Goal: Transaction & Acquisition: Purchase product/service

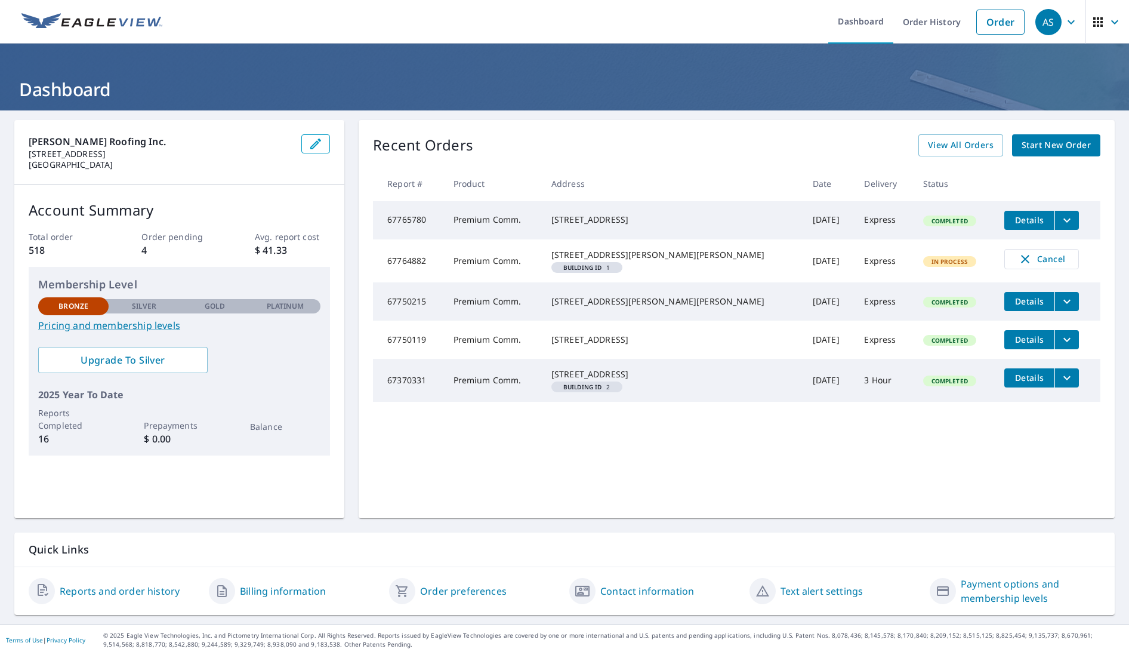
click at [729, 454] on div "Recent Orders View All Orders Start New Order Report # Product Address Date Del…" at bounding box center [737, 319] width 756 height 398
click at [1047, 146] on span "Start New Order" at bounding box center [1056, 145] width 69 height 15
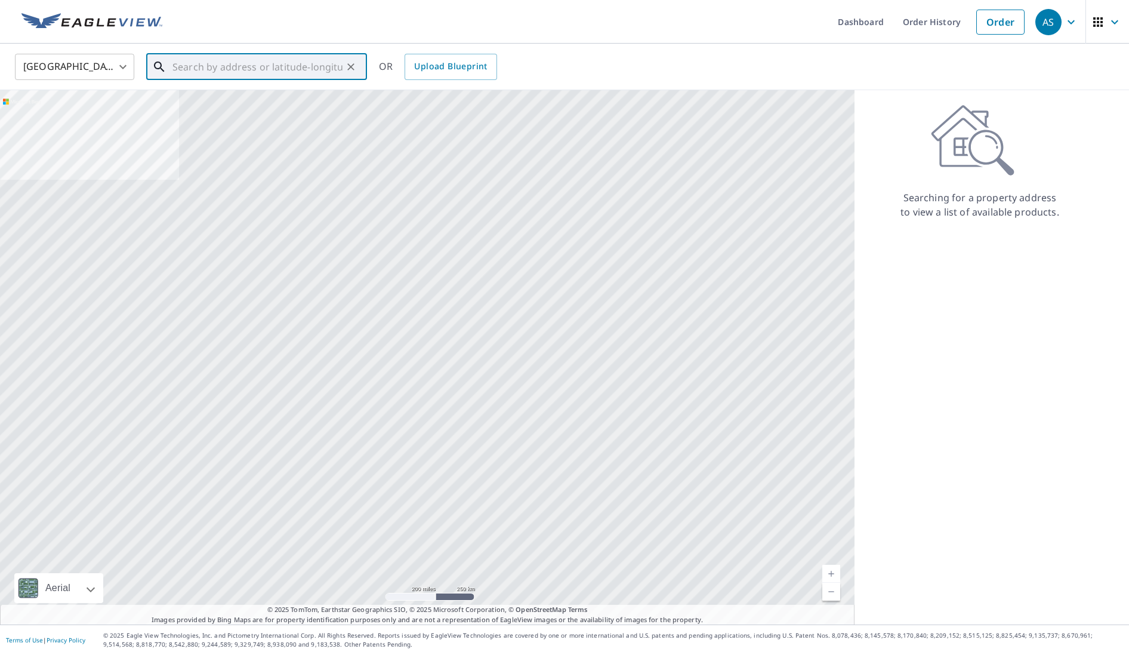
click at [262, 69] on input "text" at bounding box center [257, 66] width 170 height 33
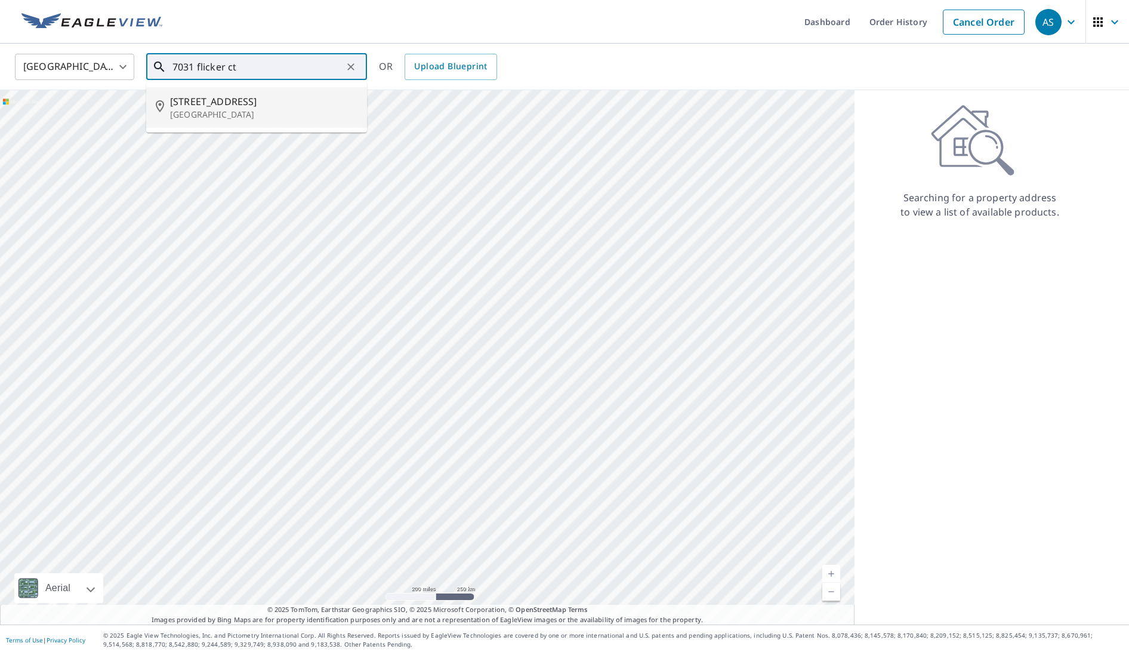
click at [208, 107] on span "[STREET_ADDRESS]" at bounding box center [263, 101] width 187 height 14
type input "[STREET_ADDRESS]"
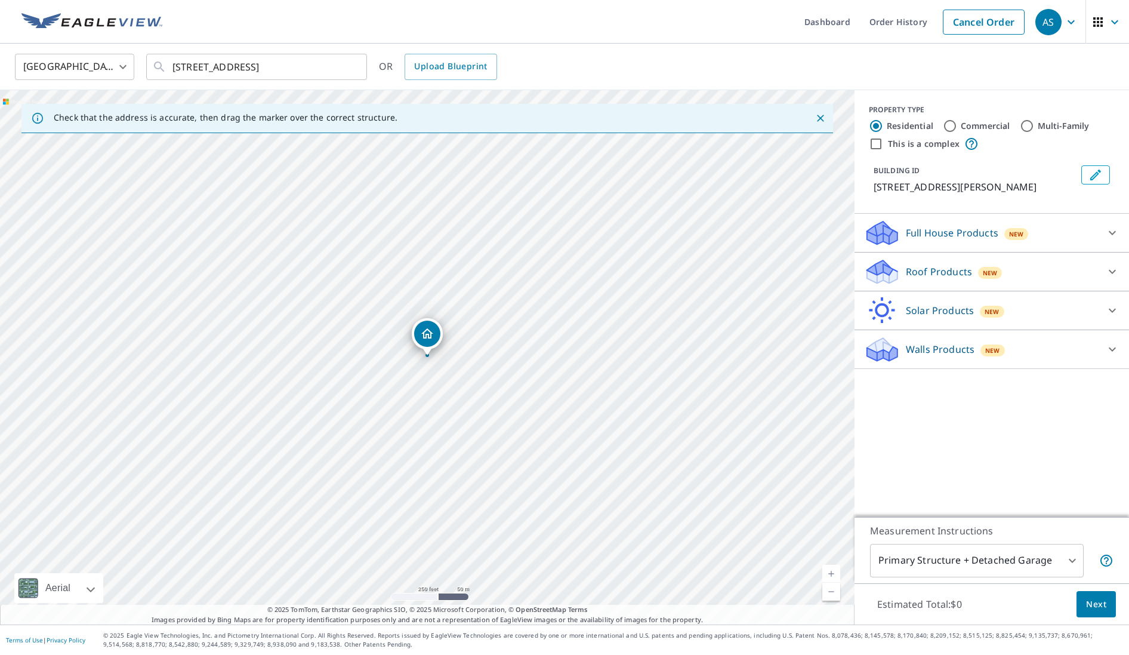
click at [949, 128] on input "Commercial" at bounding box center [950, 126] width 14 height 14
radio input "true"
type input "4"
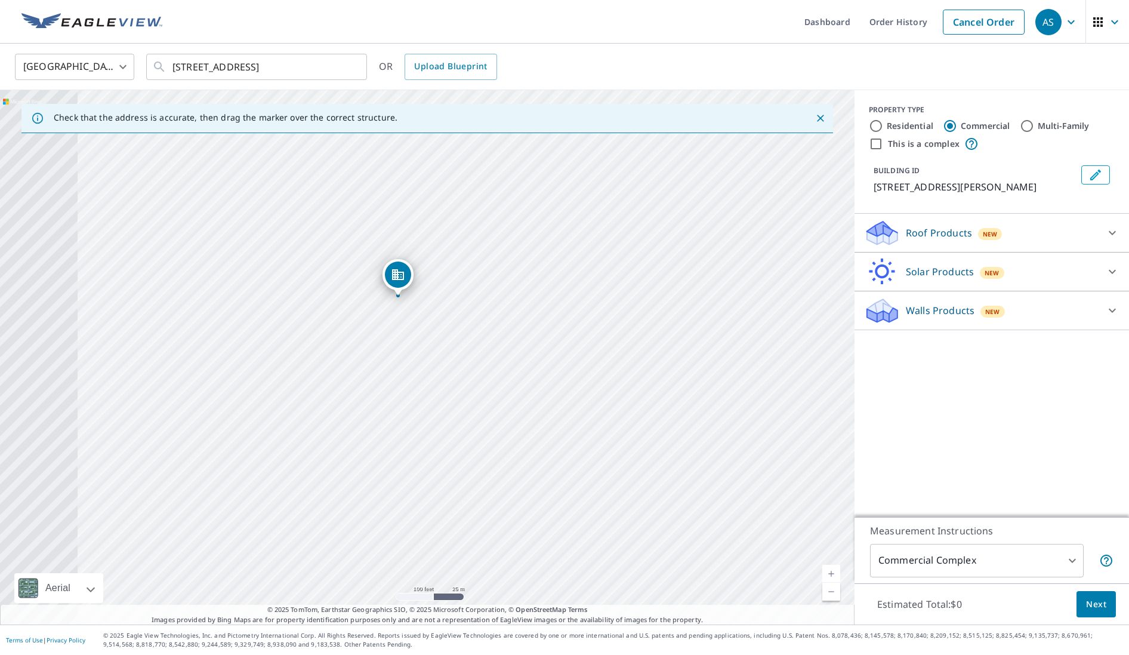
drag, startPoint x: 440, startPoint y: 425, endPoint x: 587, endPoint y: 420, distance: 147.5
click at [587, 420] on div "[STREET_ADDRESS]" at bounding box center [427, 357] width 854 height 534
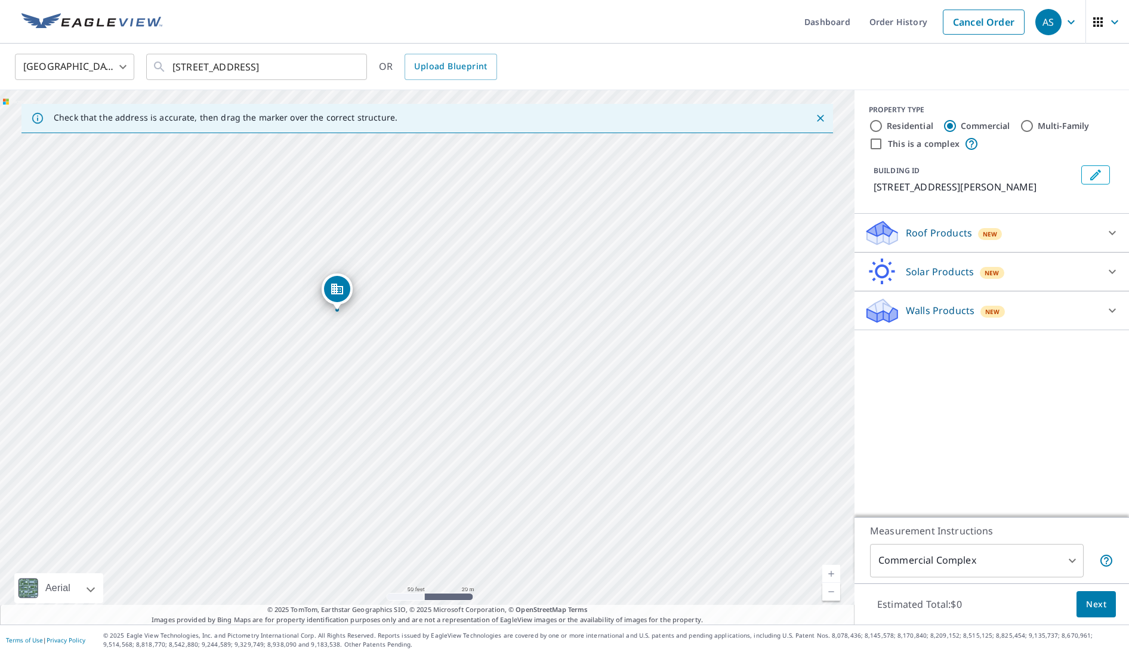
drag, startPoint x: 520, startPoint y: 400, endPoint x: 635, endPoint y: 539, distance: 180.2
click at [635, 540] on div "[STREET_ADDRESS]" at bounding box center [427, 357] width 854 height 534
click at [924, 232] on p "Roof Products" at bounding box center [939, 233] width 66 height 14
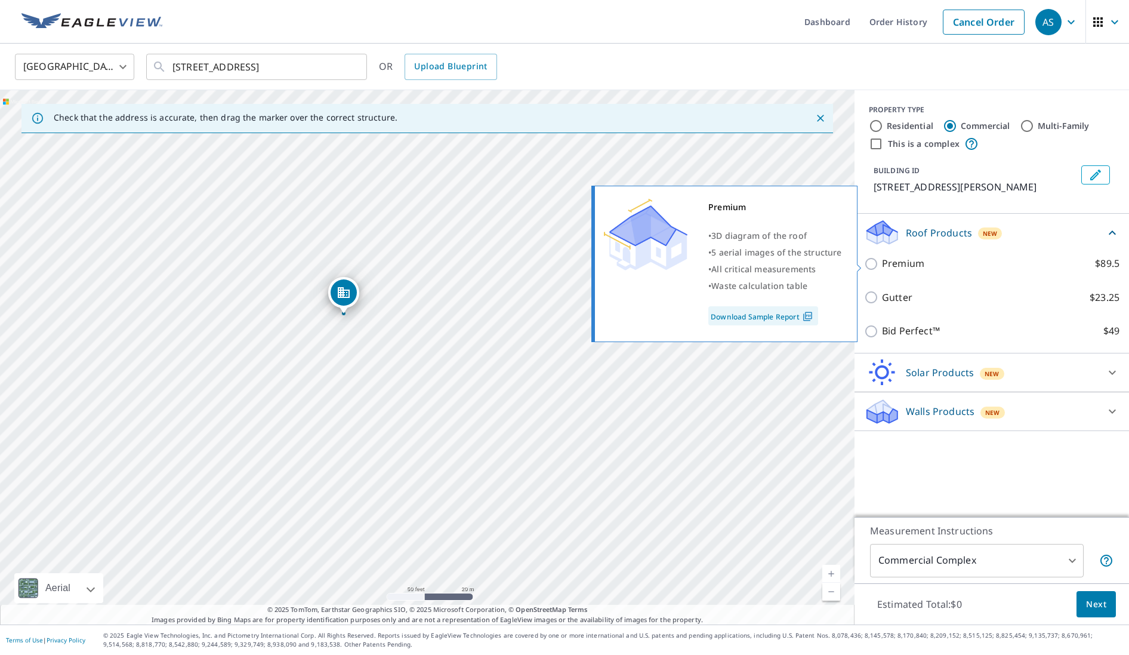
click at [883, 268] on p "Premium" at bounding box center [903, 263] width 42 height 15
click at [882, 268] on input "Premium $89.5" at bounding box center [873, 264] width 18 height 14
checkbox input "true"
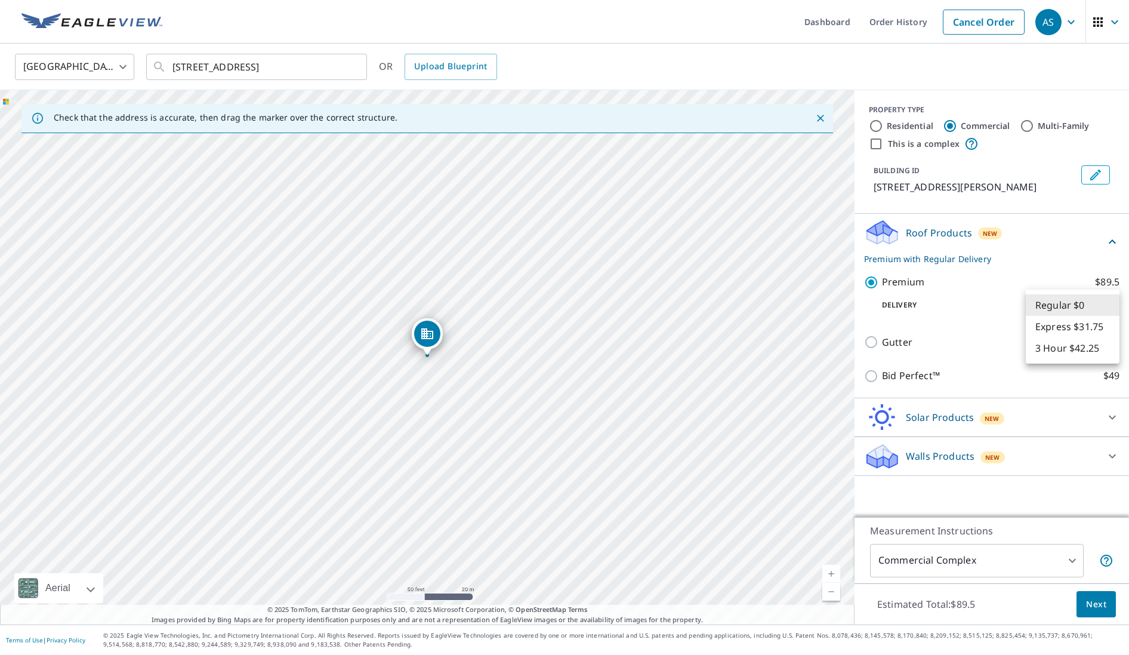
click at [1085, 304] on body "AS AS Dashboard Order History Cancel Order AS United States US ​ [STREET_ADDRES…" at bounding box center [564, 327] width 1129 height 655
click at [1073, 328] on li "Express $31.75" at bounding box center [1073, 326] width 94 height 21
type input "4"
click at [1093, 607] on span "Next" at bounding box center [1096, 604] width 20 height 15
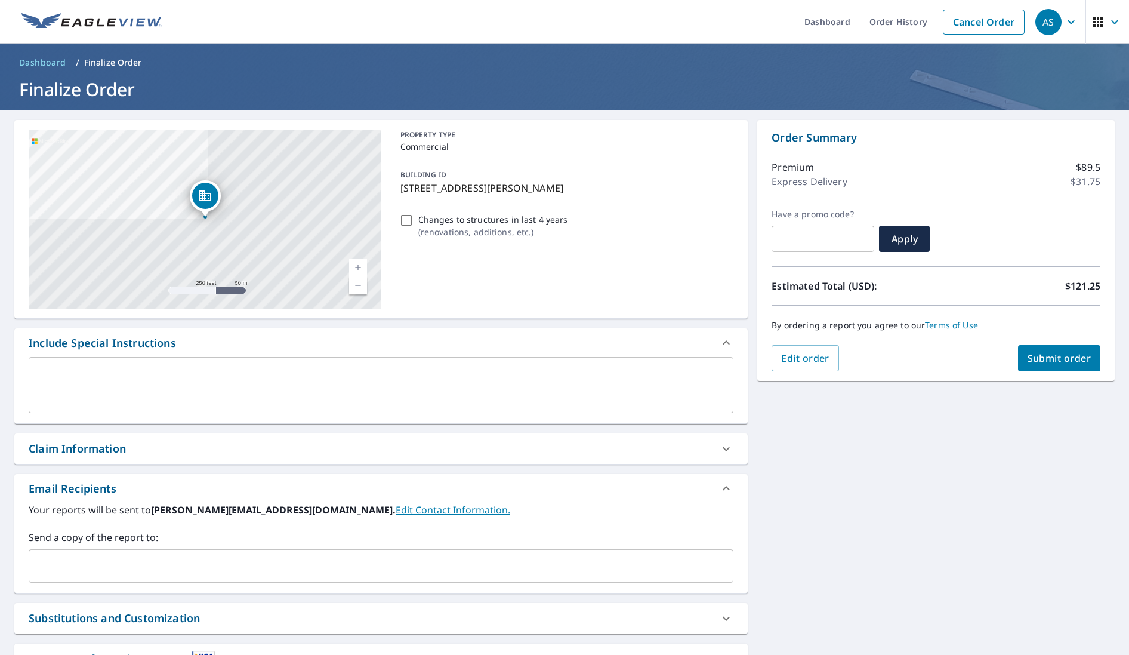
click at [136, 375] on textarea at bounding box center [381, 385] width 688 height 34
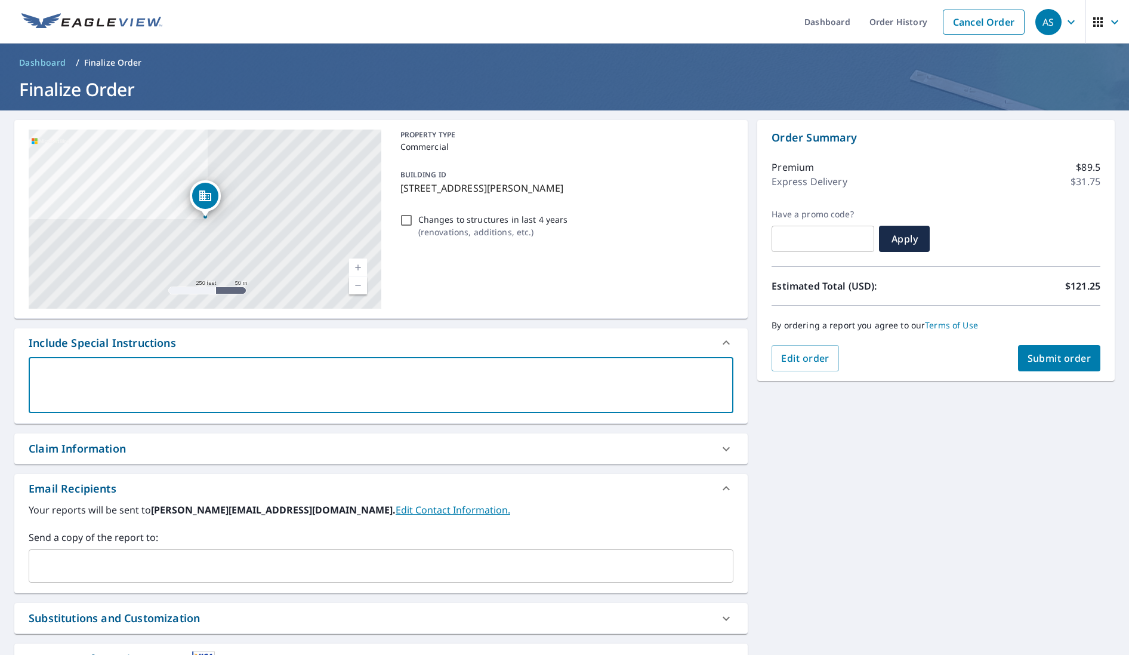
type textarea "I"
type textarea "x"
checkbox input "true"
type textarea "In"
type textarea "x"
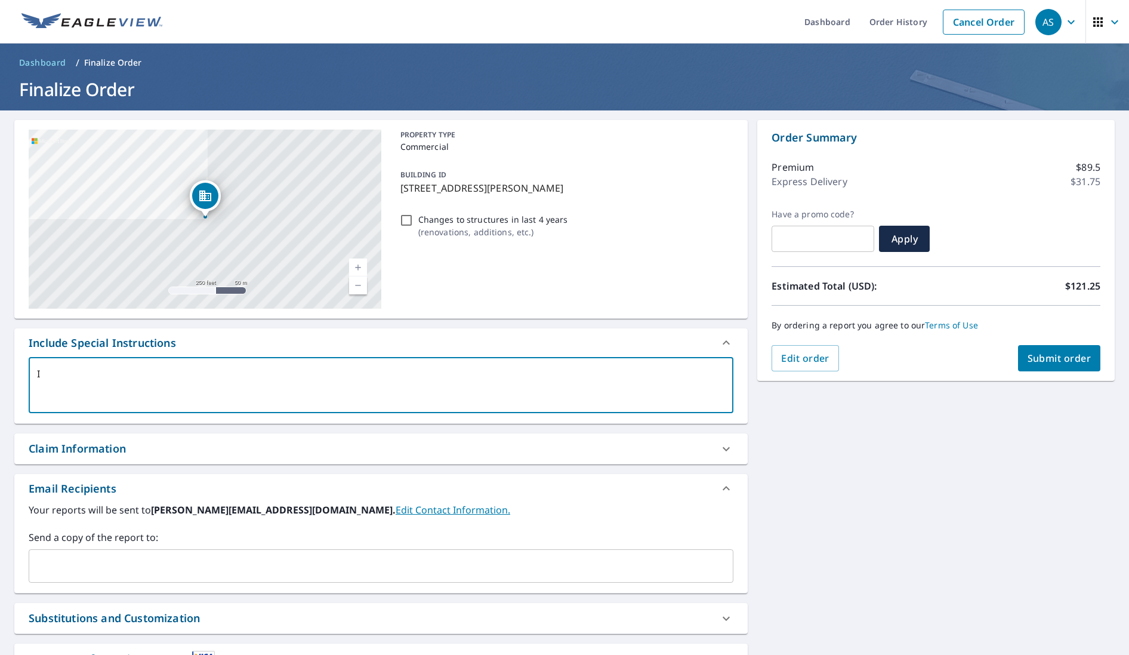
checkbox input "true"
type textarea "Inc"
type textarea "x"
checkbox input "true"
type textarea "Incl"
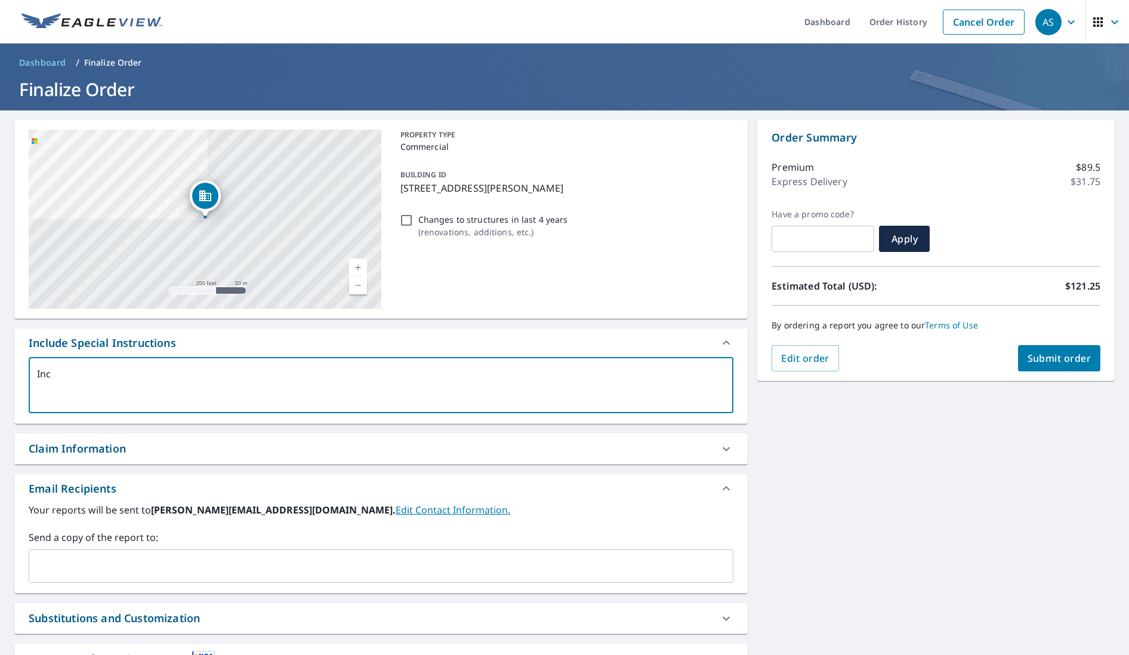
type textarea "x"
checkbox input "true"
type textarea "Inclu"
type textarea "x"
checkbox input "true"
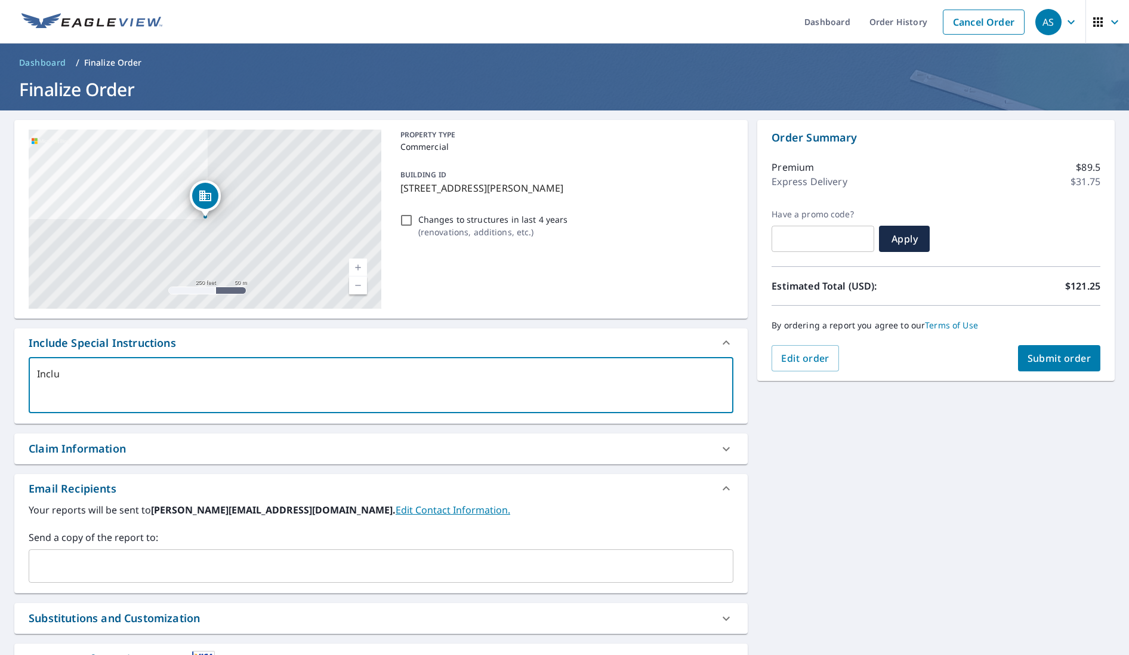
type textarea "Includ"
type textarea "x"
checkbox input "true"
type textarea "Include"
type textarea "x"
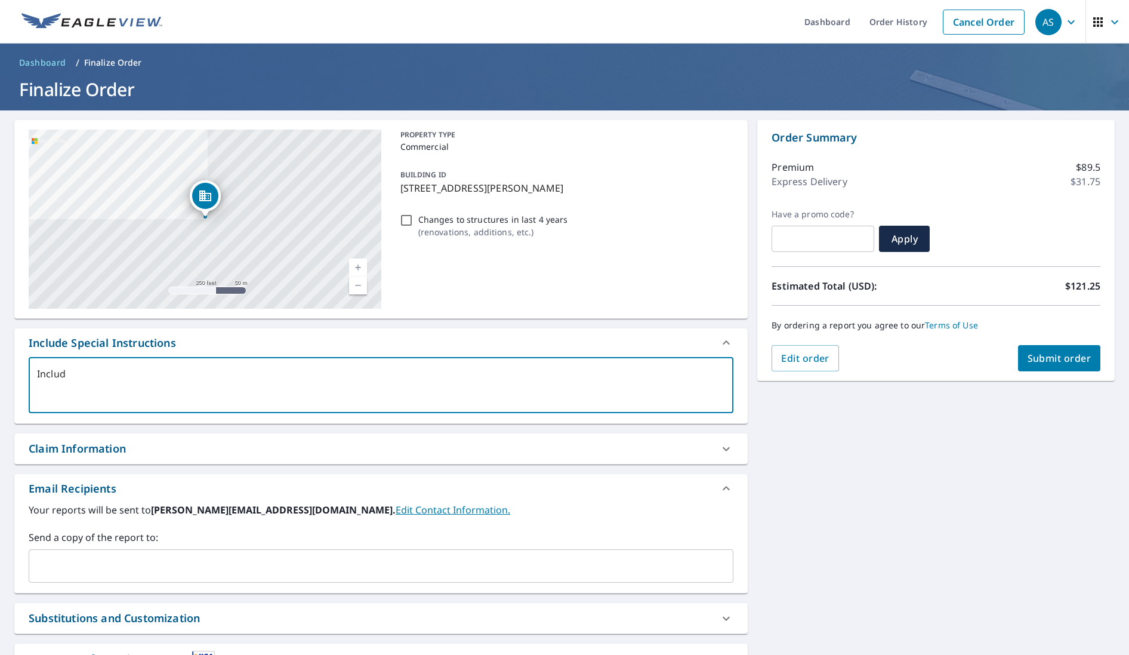
checkbox input "true"
type textarea "Include"
type textarea "x"
checkbox input "true"
type textarea "Include a"
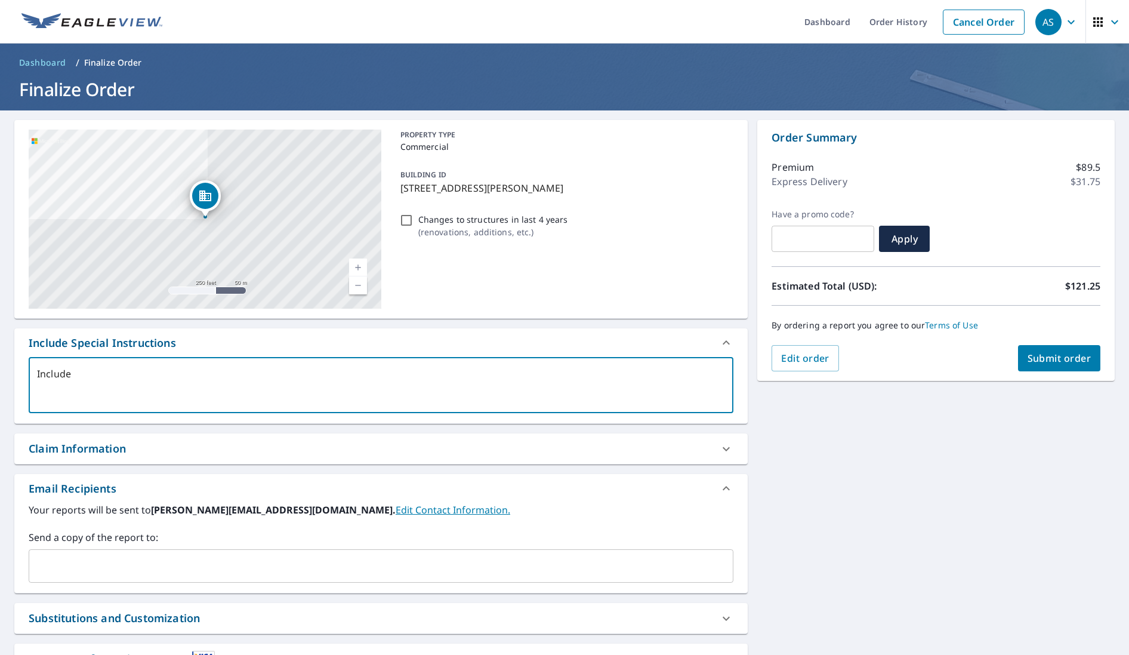
type textarea "x"
checkbox input "true"
type textarea "Include al"
type textarea "x"
checkbox input "true"
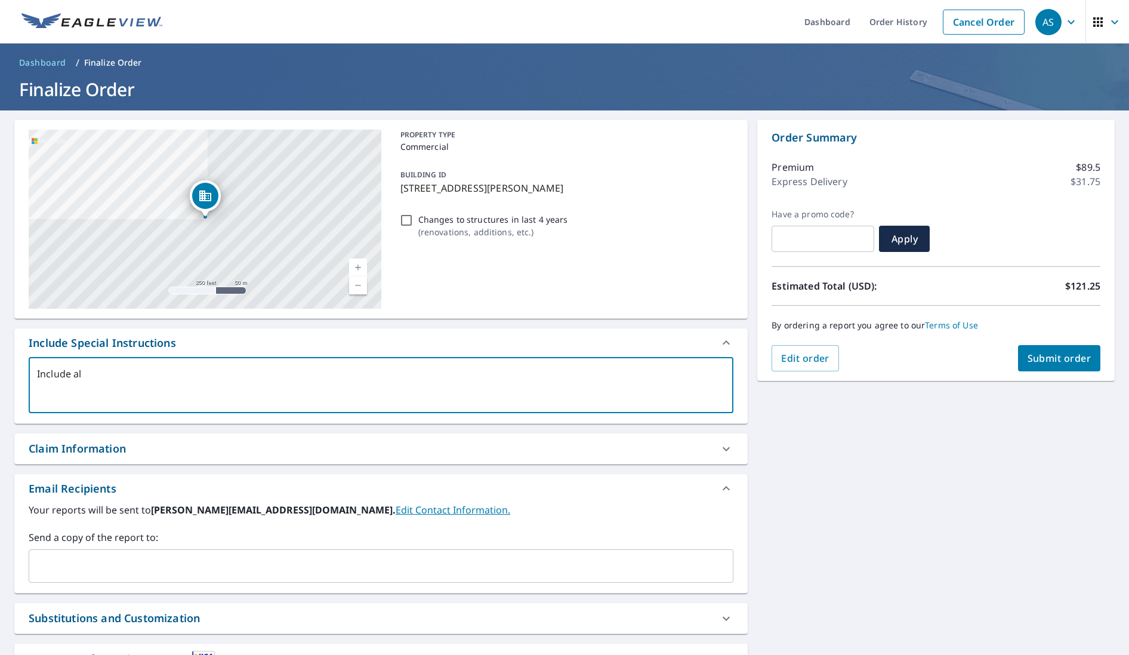
type textarea "Include all"
type textarea "x"
checkbox input "true"
type textarea "Include all"
type textarea "x"
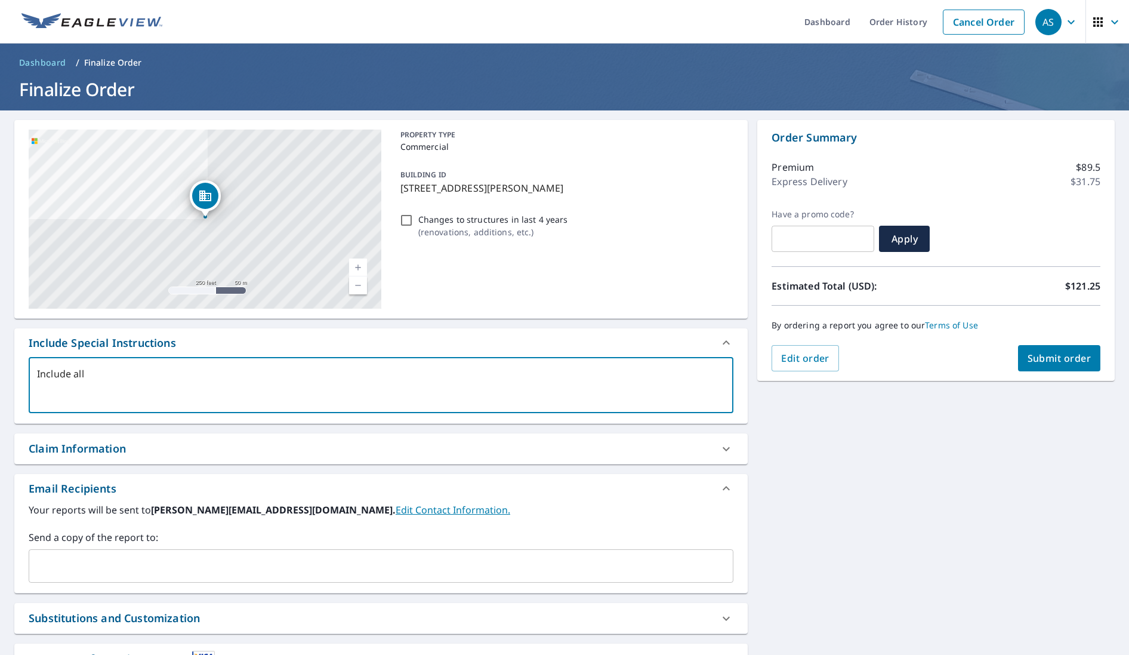
checkbox input "true"
type textarea "Include all u"
type textarea "x"
checkbox input "true"
type textarea "Include all un"
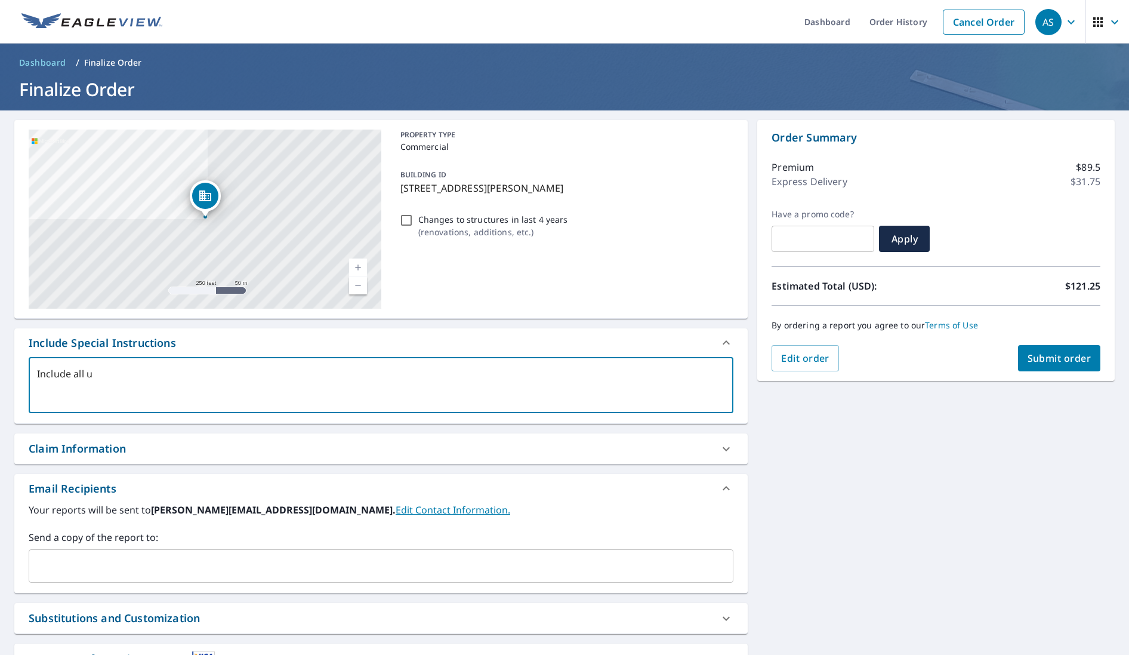
type textarea "x"
checkbox input "true"
type textarea "Include all uni"
type textarea "x"
checkbox input "true"
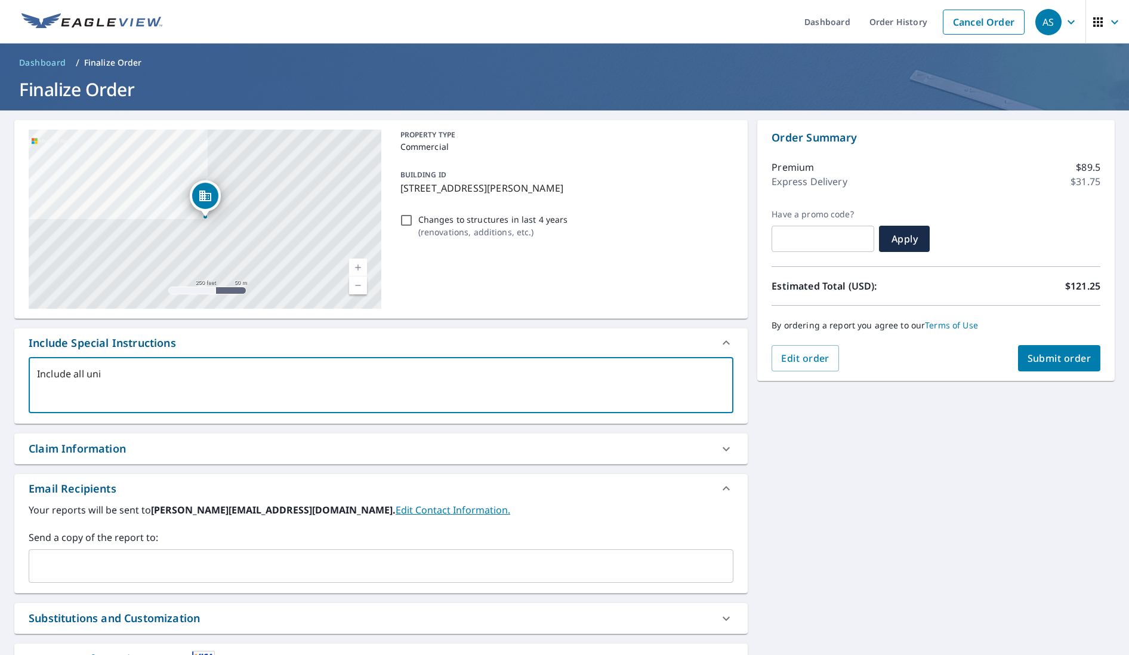
type textarea "Include all unit"
type textarea "x"
checkbox input "true"
type textarea "Include all units"
type textarea "x"
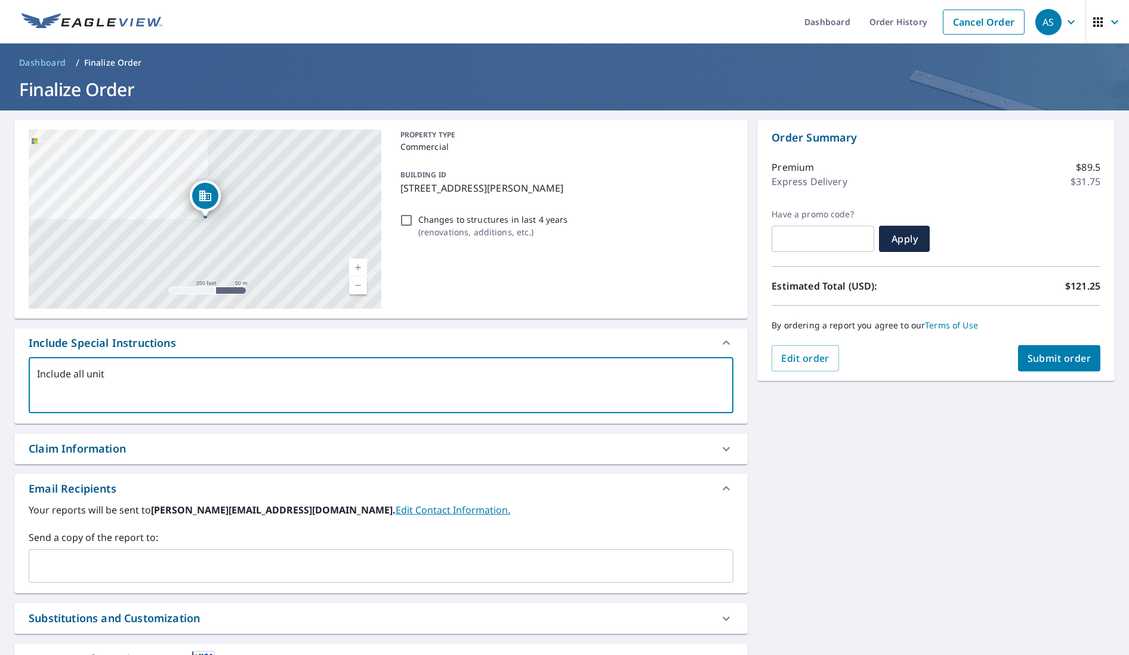
checkbox input "true"
type textarea "Include all units"
type textarea "x"
checkbox input "true"
type textarea "Include all units p"
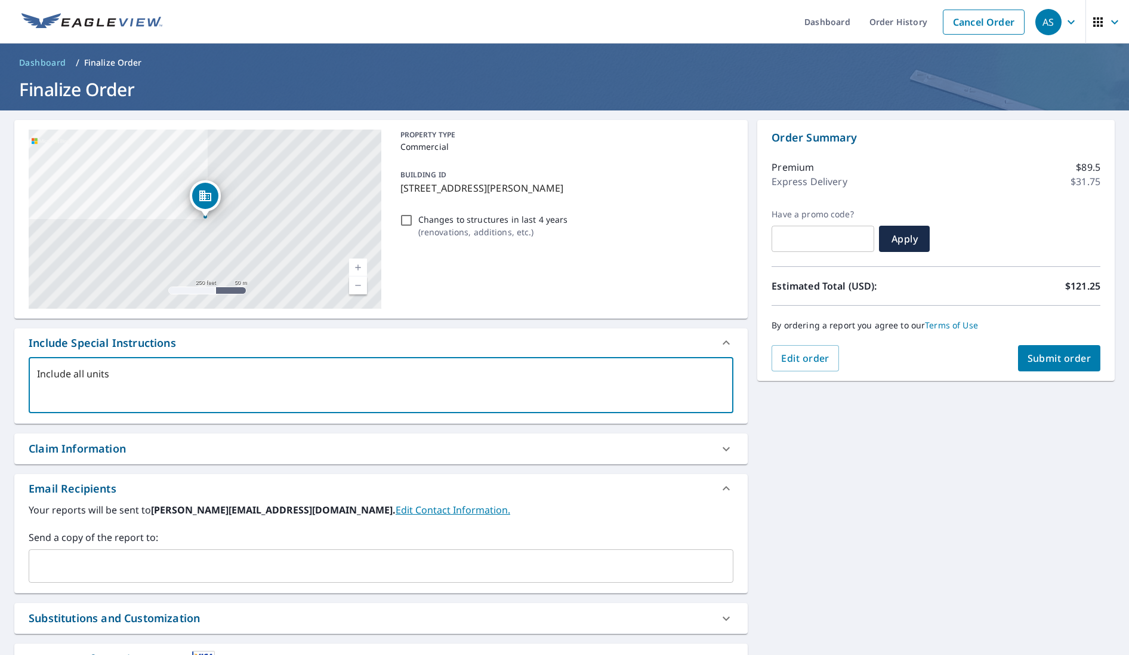
type textarea "x"
checkbox input "true"
type textarea "Include all units pl"
type textarea "x"
checkbox input "true"
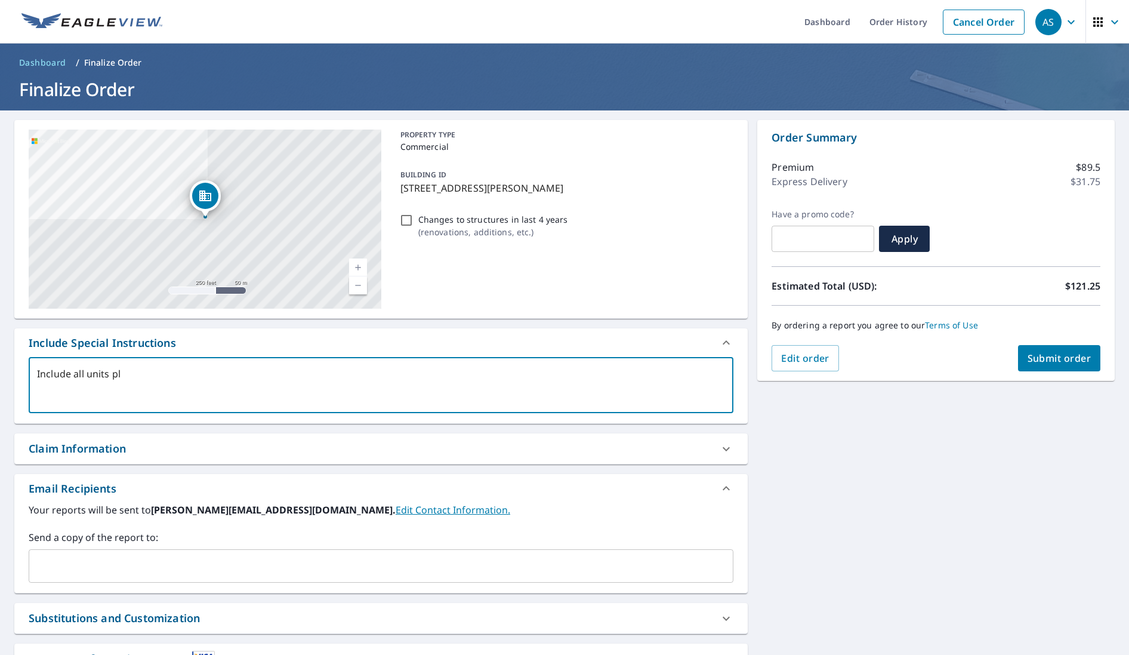
type textarea "Include all units ple"
type textarea "x"
checkbox input "true"
type textarea "Include all units plea"
type textarea "x"
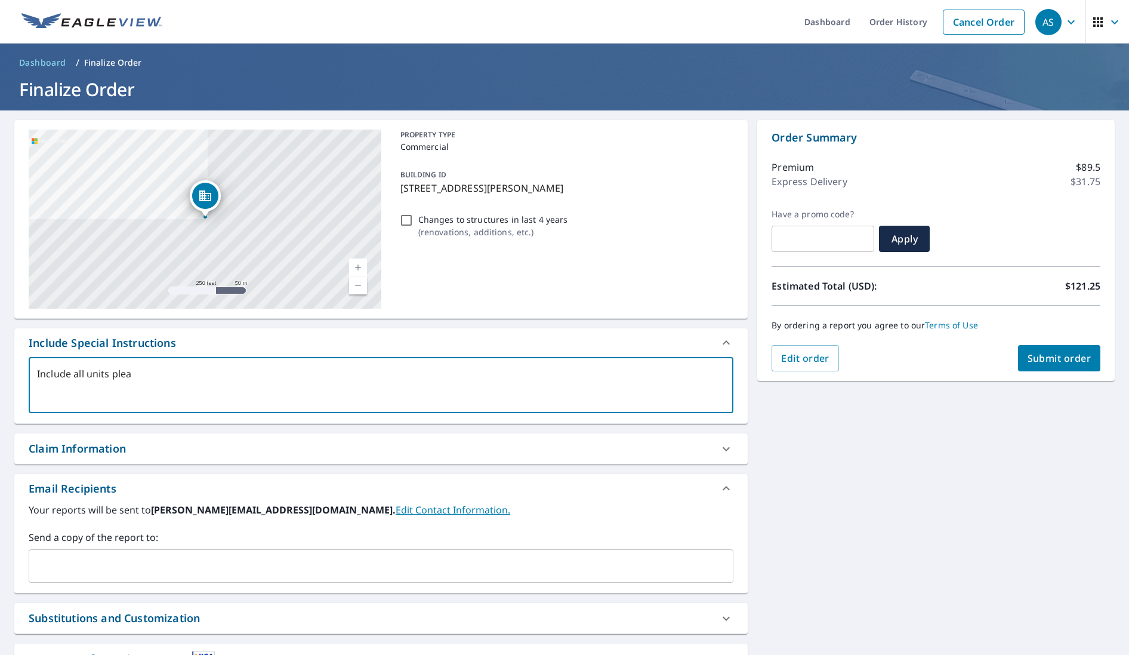
checkbox input "true"
type textarea "Include all units pleas"
type textarea "x"
checkbox input "true"
type textarea "Include all units please"
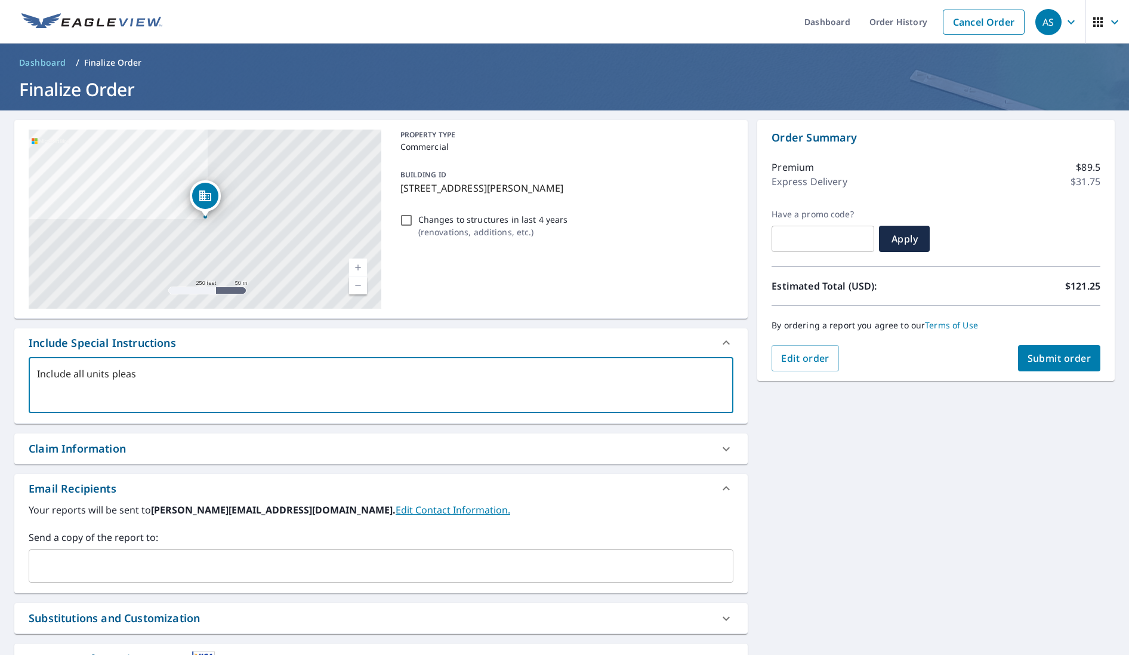
type textarea "x"
checkbox input "true"
type textarea "Include all units please-"
type textarea "x"
checkbox input "true"
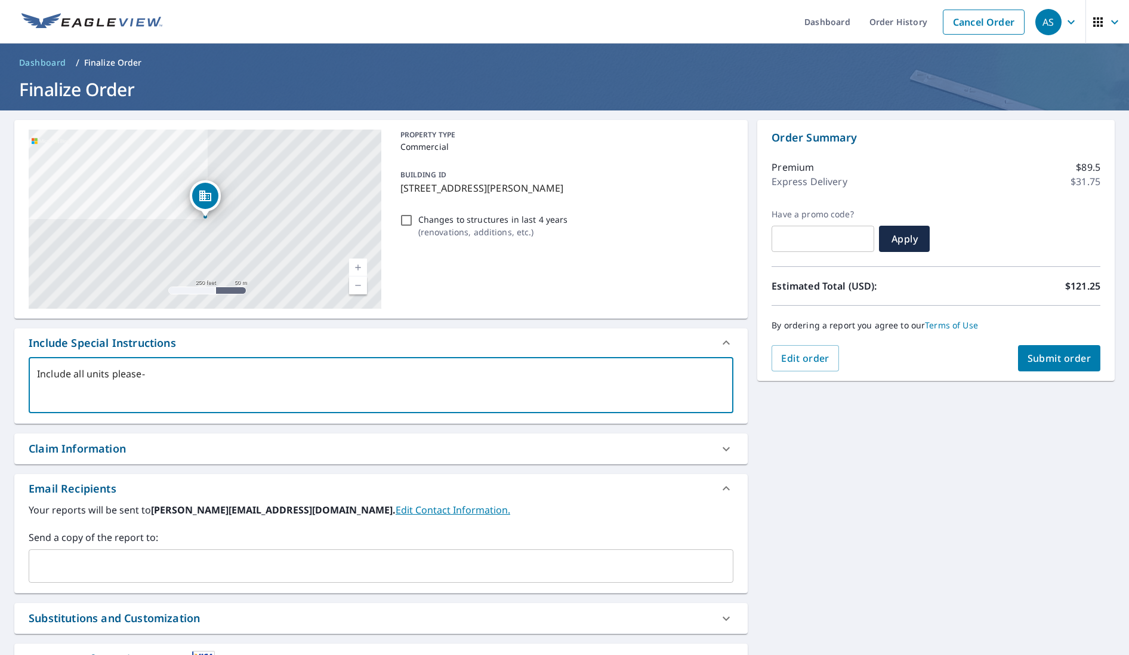
type textarea "Include all units please-"
type textarea "x"
checkbox input "true"
type textarea "Include all units please- n"
type textarea "x"
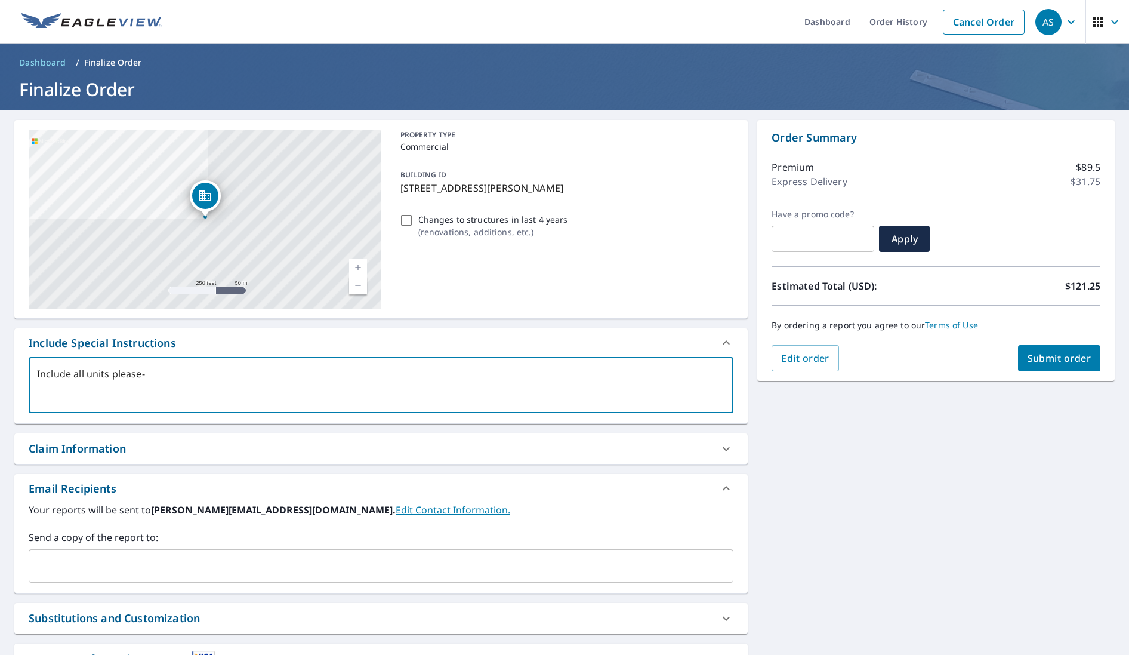
checkbox input "true"
type textarea "Include all units please- no"
type textarea "x"
checkbox input "true"
type textarea "Include all units please- not"
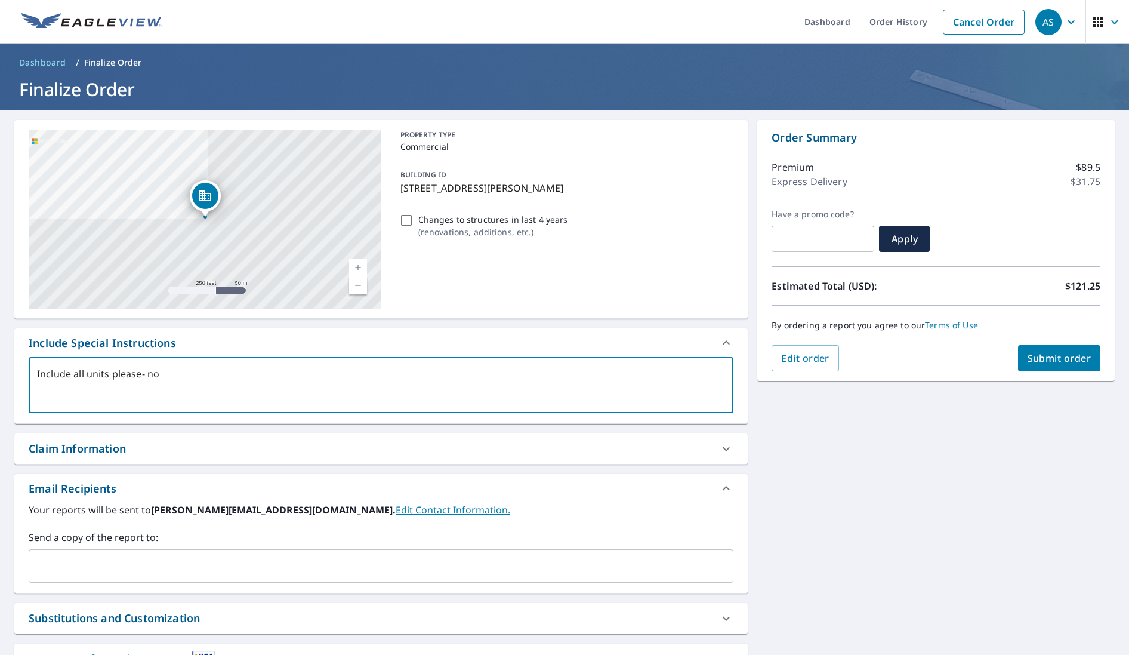
type textarea "x"
checkbox input "true"
type textarea "Include all units please- not"
type textarea "x"
checkbox input "true"
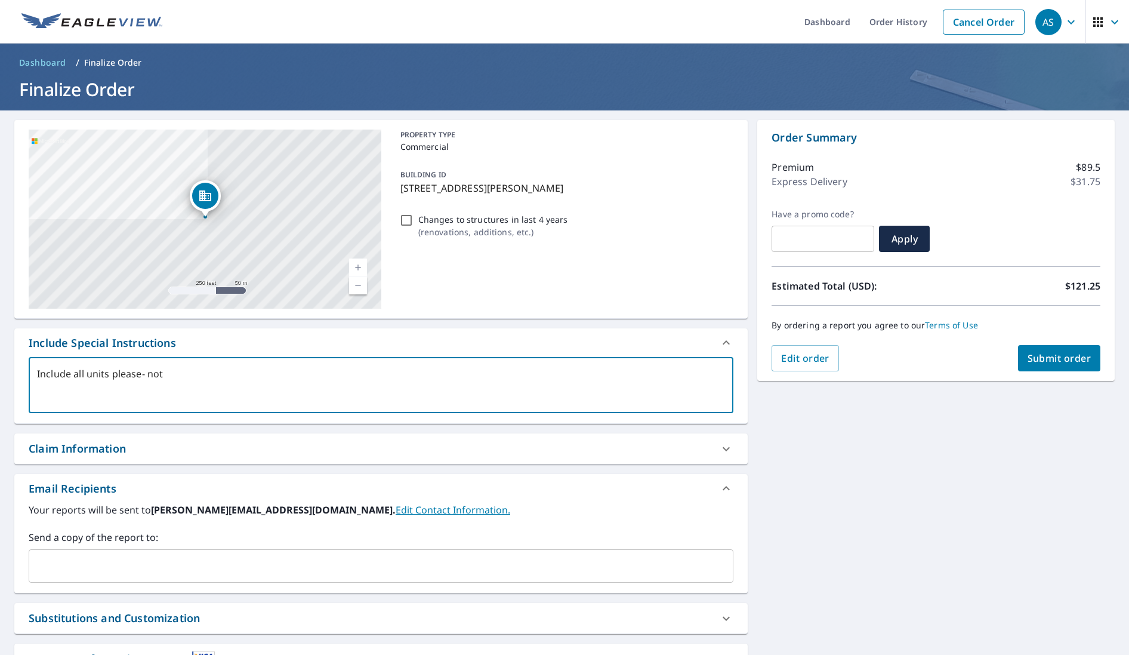
type textarea "Include all units please- not g"
type textarea "x"
checkbox input "true"
type textarea "Include all units please- not ga"
type textarea "x"
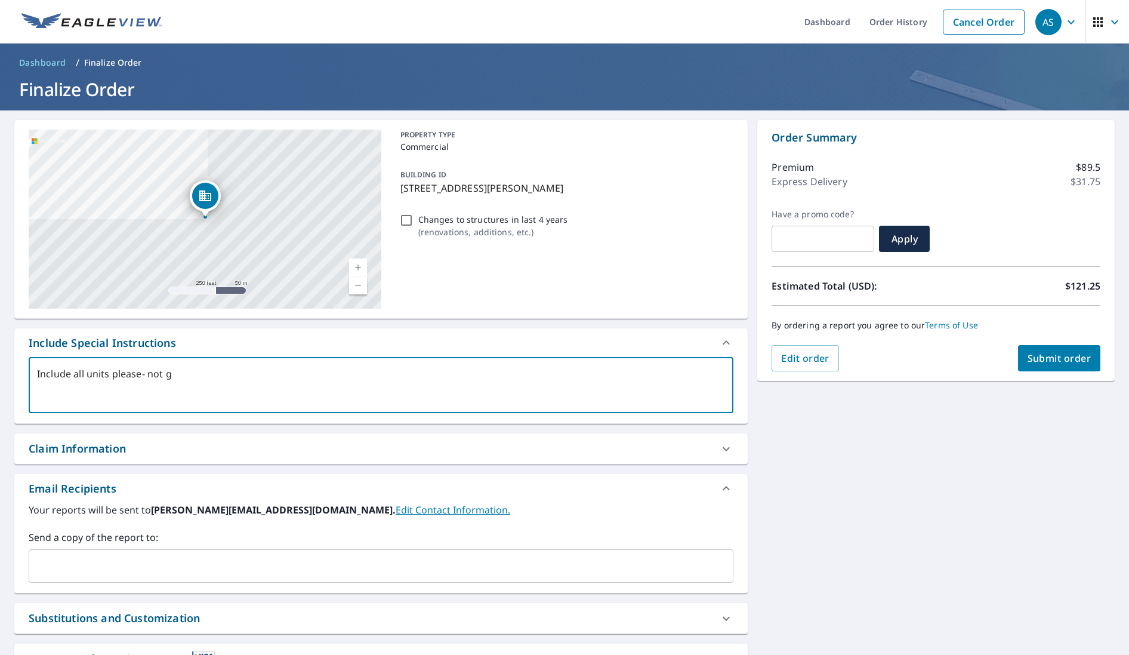
checkbox input "true"
type textarea "Include all units please- not gar"
type textarea "x"
checkbox input "true"
type textarea "Include all units please- not gara"
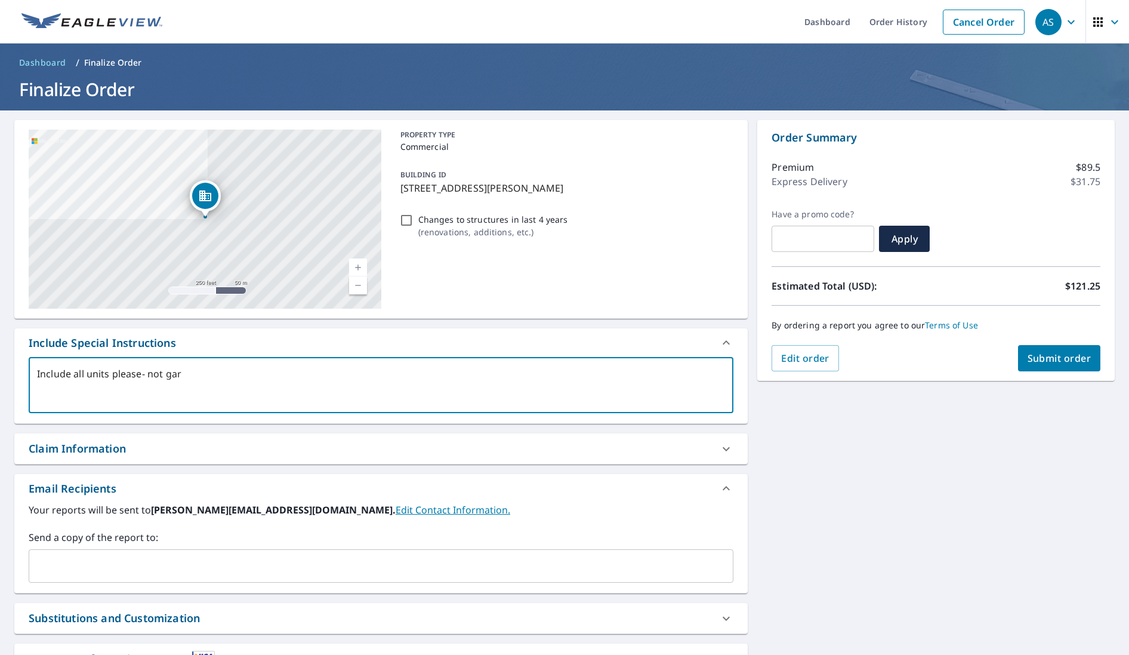
type textarea "x"
checkbox input "true"
type textarea "Include all units please- not garag"
type textarea "x"
checkbox input "true"
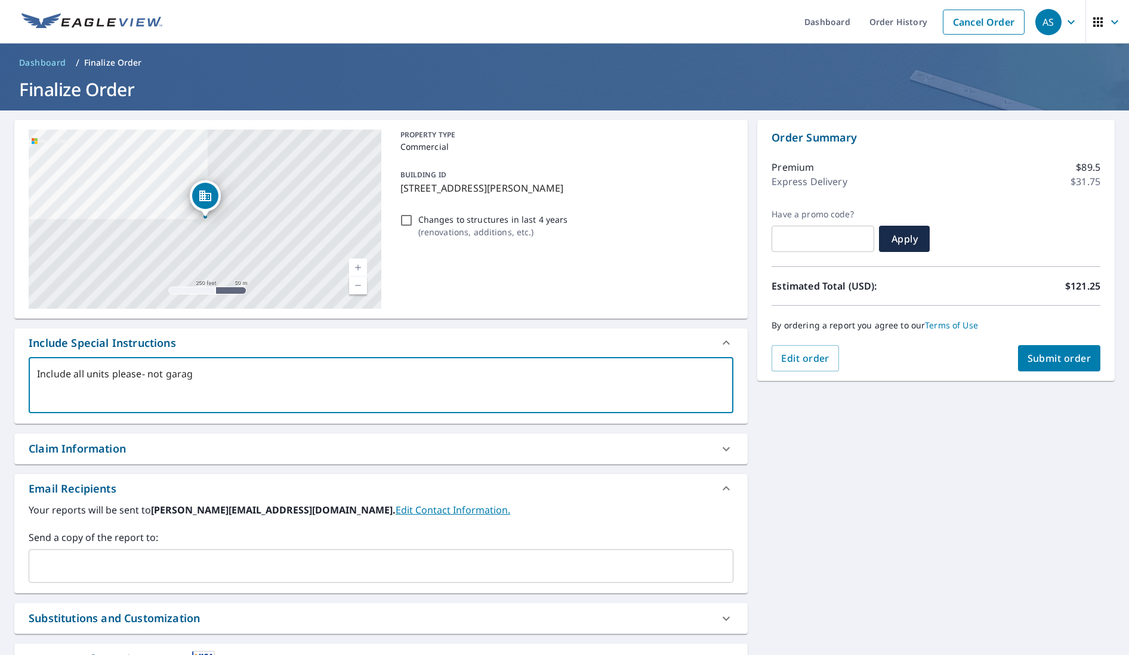
type textarea "Include all units please- not garage"
type textarea "x"
checkbox input "true"
type textarea "Include all units please- not garage."
type textarea "x"
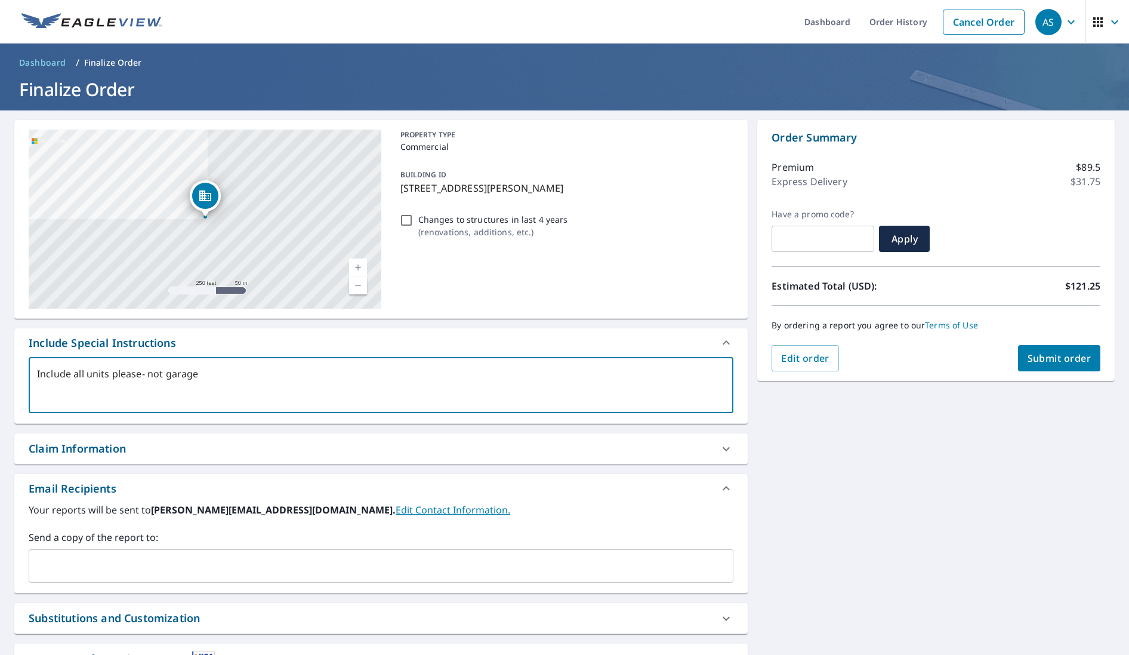
checkbox input "true"
type textarea "Include all units please- not garage."
type textarea "x"
checkbox input "true"
type textarea "Include all units please- not garage."
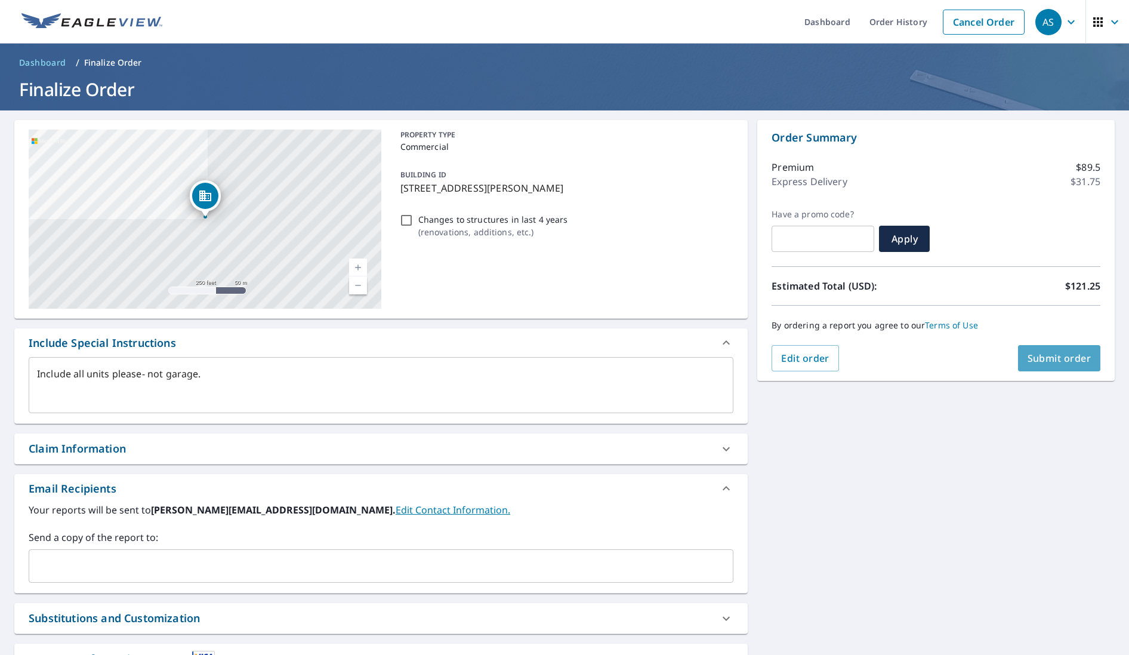
click at [1076, 365] on button "Submit order" at bounding box center [1059, 358] width 83 height 26
type textarea "x"
checkbox input "true"
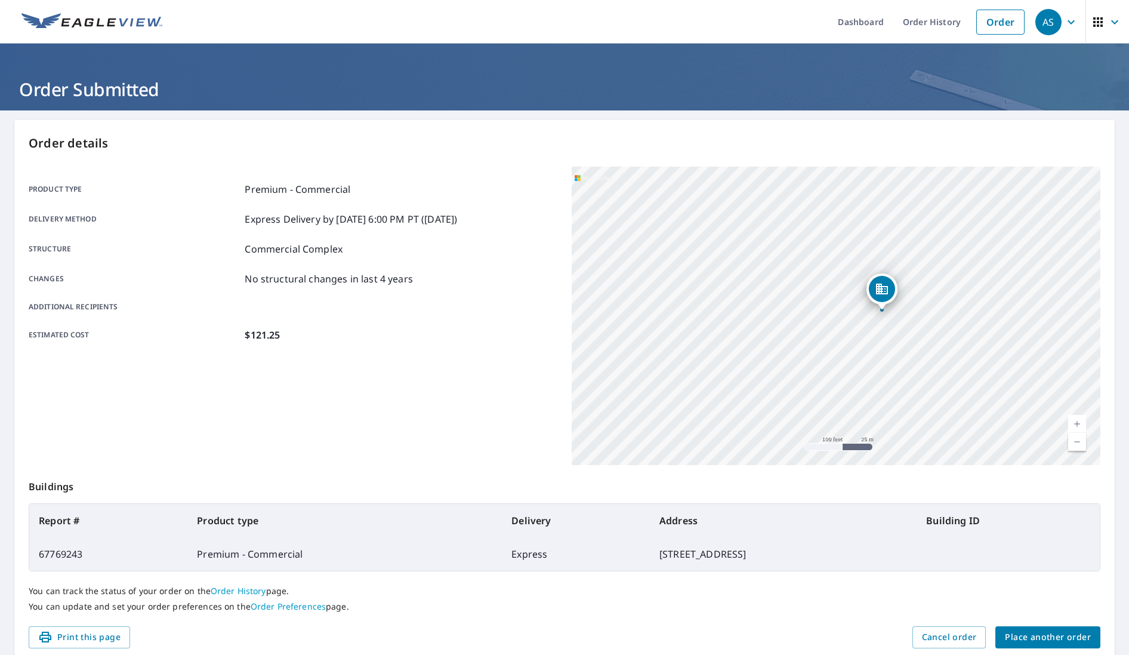
drag, startPoint x: 933, startPoint y: 328, endPoint x: 902, endPoint y: 388, distance: 67.5
click at [902, 388] on div "[STREET_ADDRESS]" at bounding box center [836, 315] width 529 height 298
click at [1045, 636] on span "Place another order" at bounding box center [1048, 637] width 86 height 15
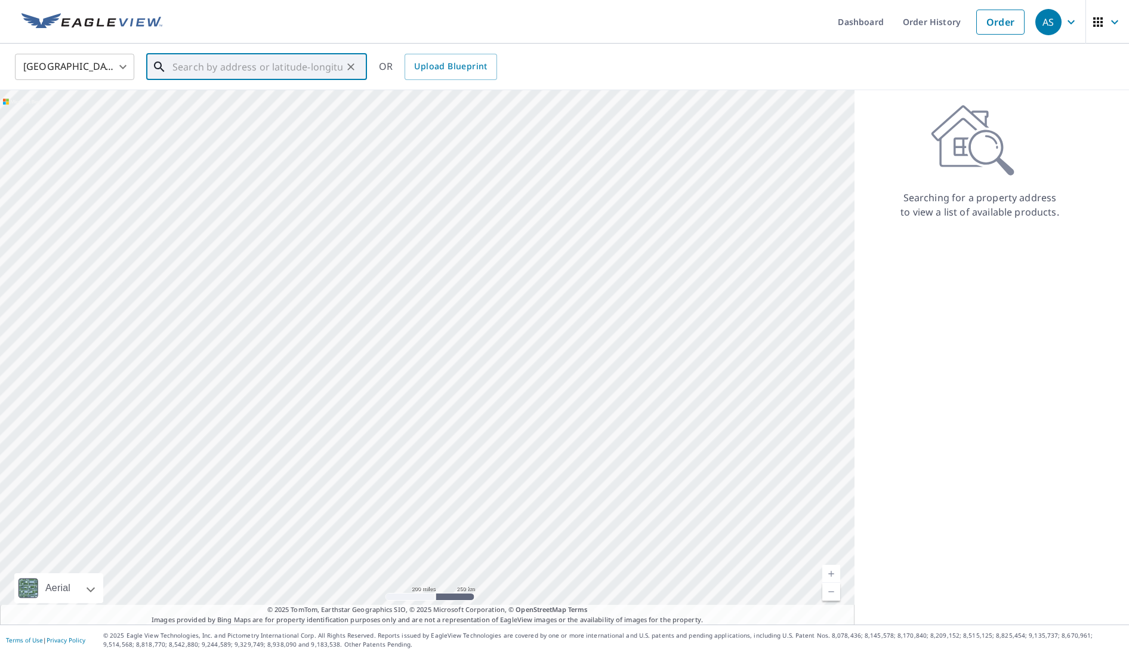
click at [193, 70] on input "text" at bounding box center [257, 66] width 170 height 33
click at [216, 105] on span "1500 Tern Ct" at bounding box center [263, 101] width 187 height 14
type input "[STREET_ADDRESS]"
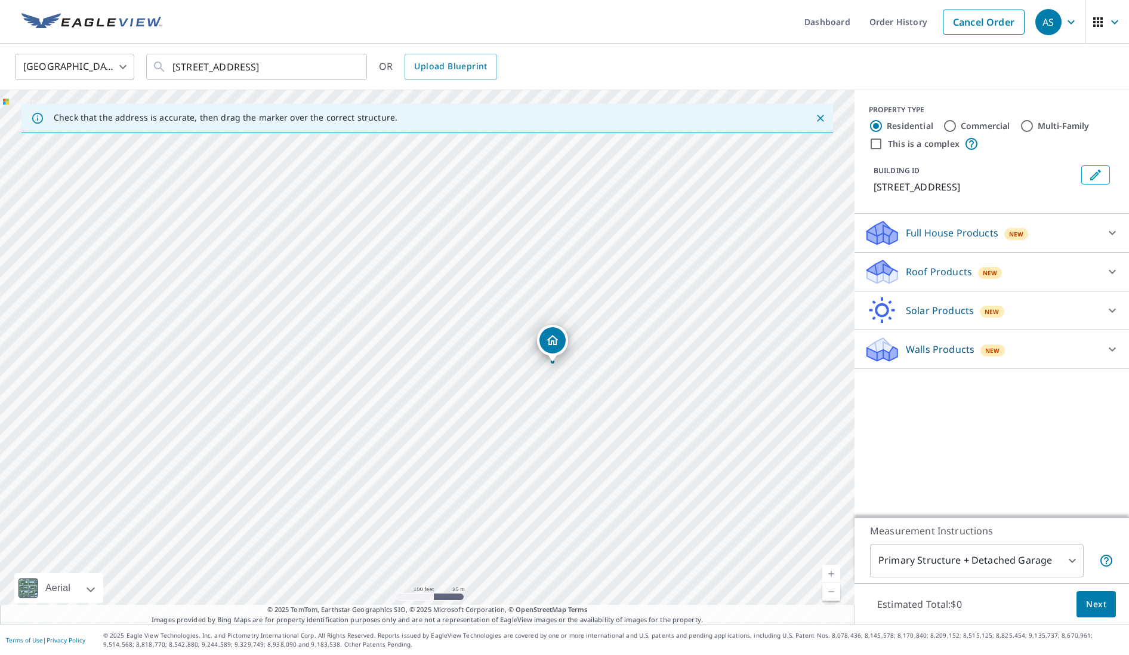
drag, startPoint x: 414, startPoint y: 381, endPoint x: 539, endPoint y: 387, distance: 125.5
click at [539, 387] on div "[STREET_ADDRESS]" at bounding box center [427, 357] width 854 height 534
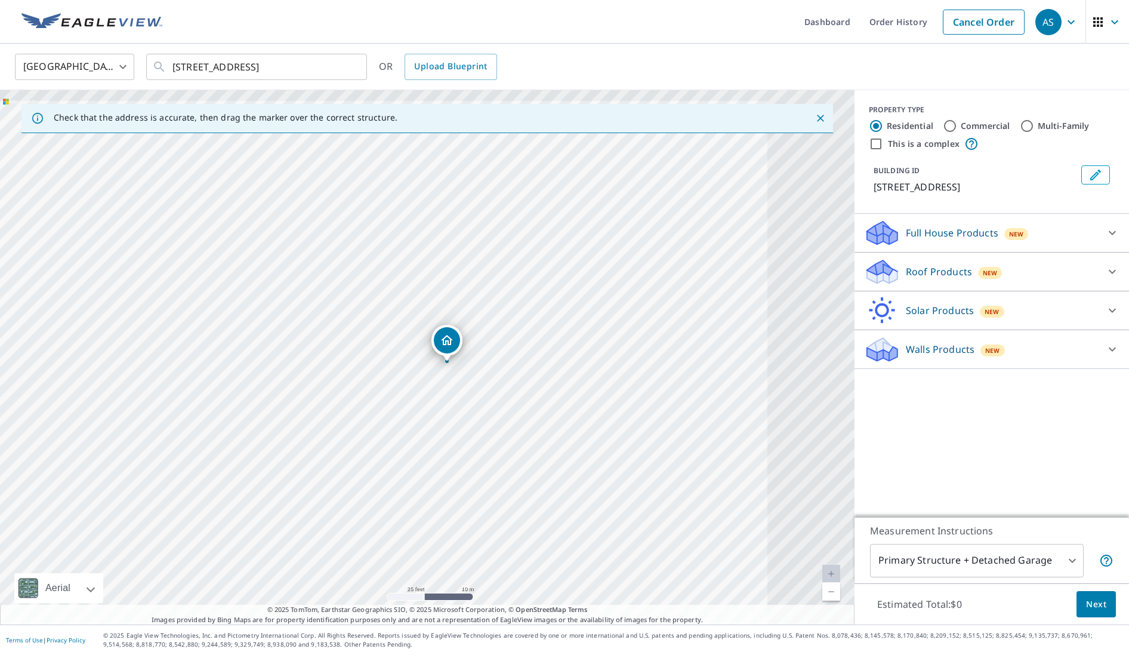
drag, startPoint x: 556, startPoint y: 371, endPoint x: 395, endPoint y: 437, distance: 173.9
click at [406, 441] on div "[STREET_ADDRESS]" at bounding box center [427, 357] width 854 height 534
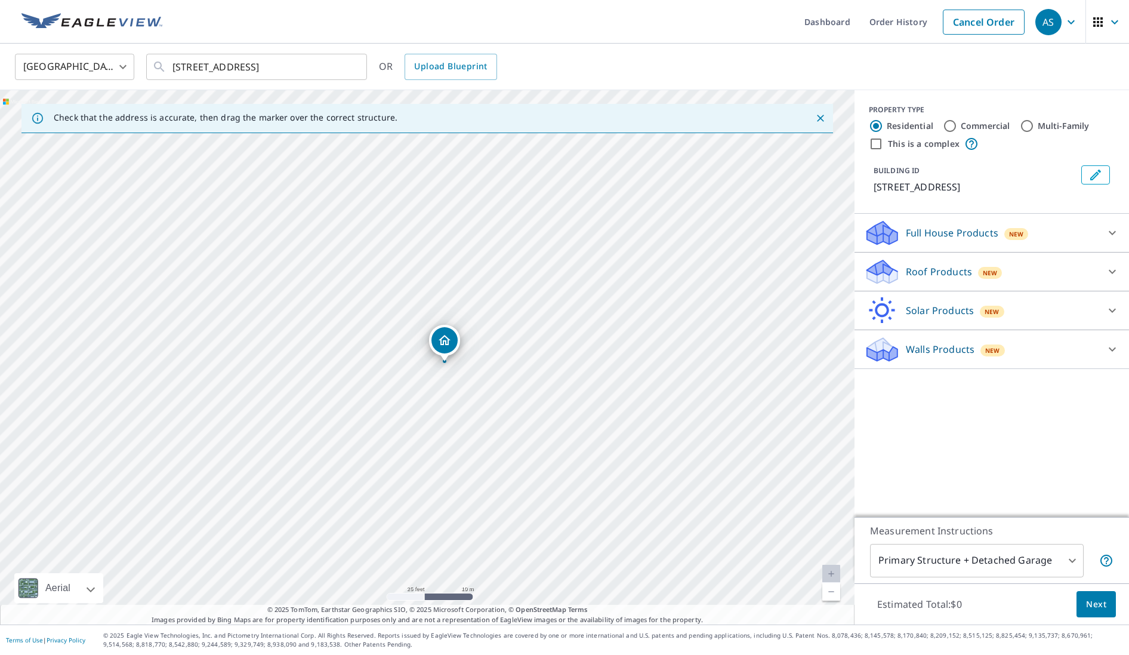
click at [1009, 273] on div "Roof Products New" at bounding box center [981, 272] width 234 height 28
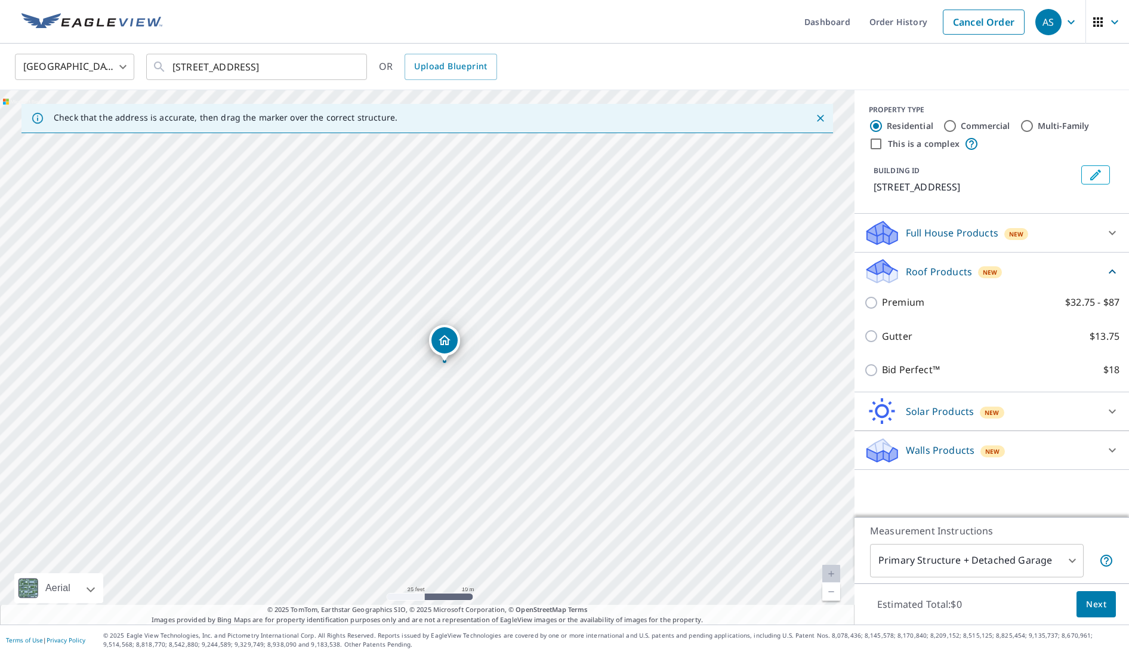
click at [1028, 125] on input "Multi-Family" at bounding box center [1027, 126] width 14 height 14
radio input "true"
type input "2"
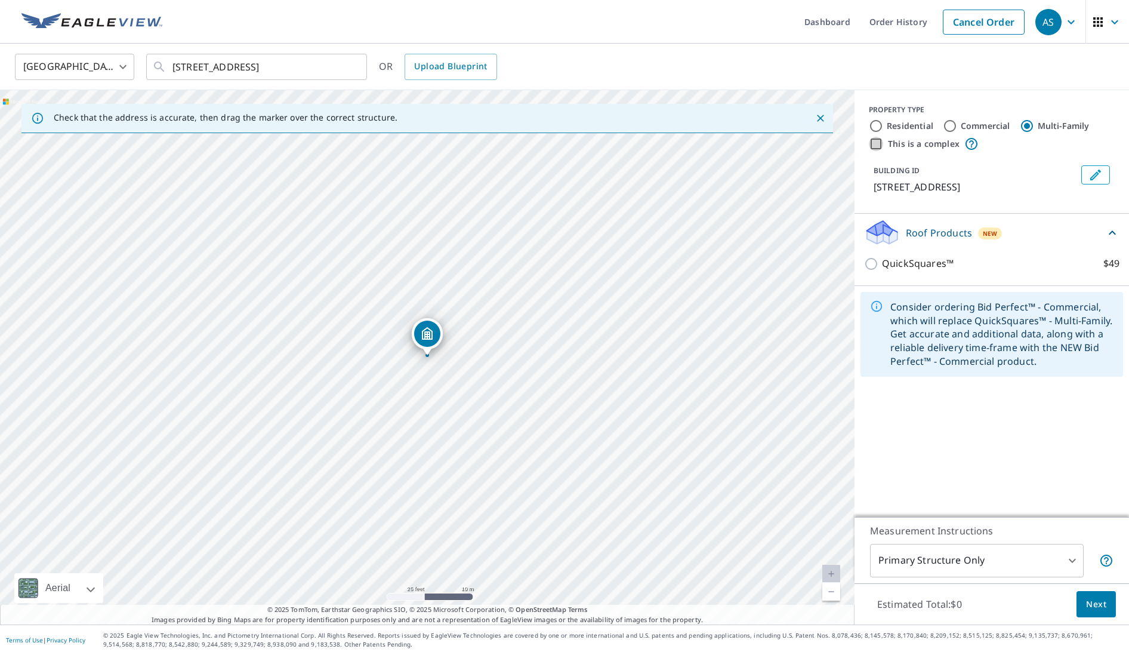
click at [877, 144] on input "This is a complex" at bounding box center [876, 144] width 14 height 14
checkbox input "true"
radio input "true"
type input "4"
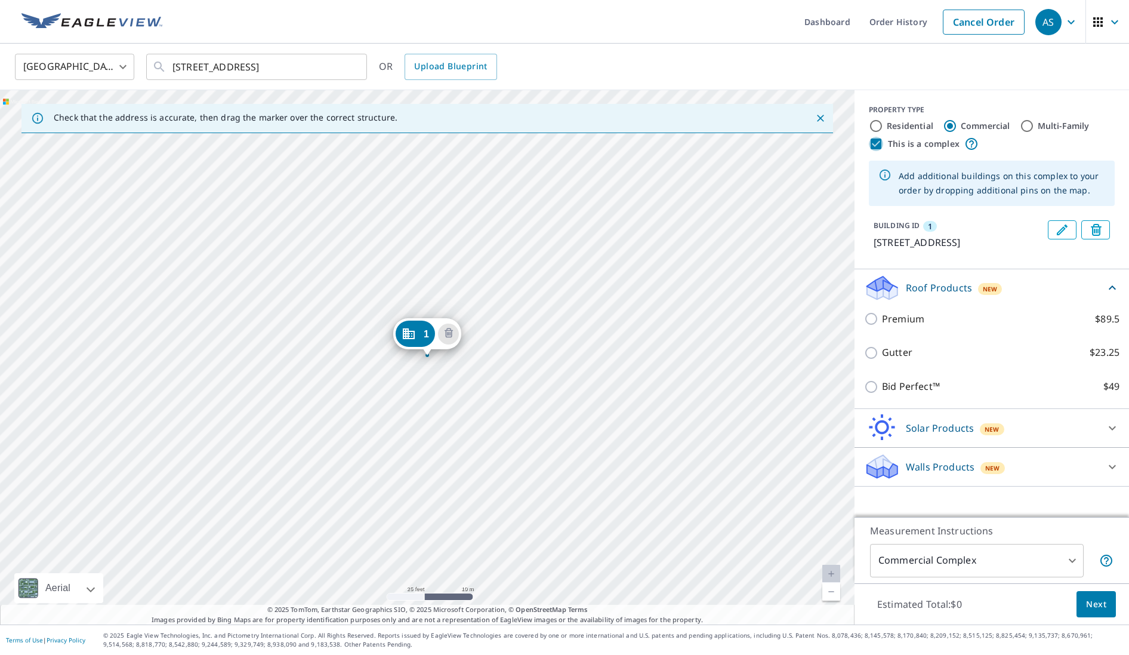
click at [876, 145] on input "This is a complex" at bounding box center [876, 144] width 14 height 14
checkbox input "false"
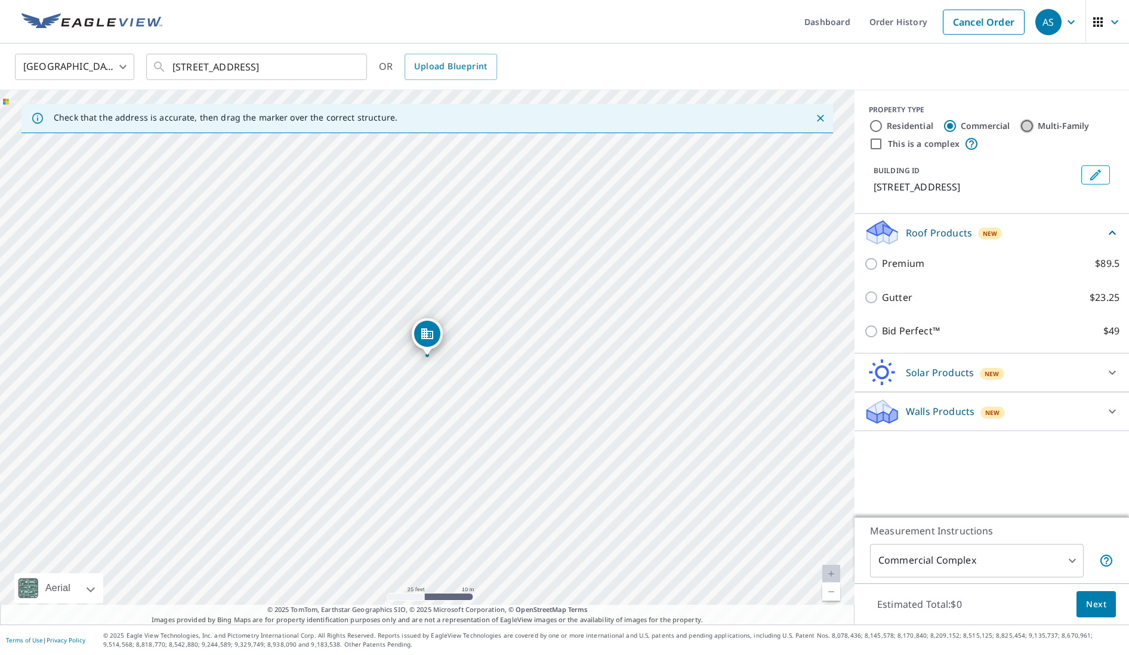
click at [1029, 126] on input "Multi-Family" at bounding box center [1027, 126] width 14 height 14
radio input "true"
type input "2"
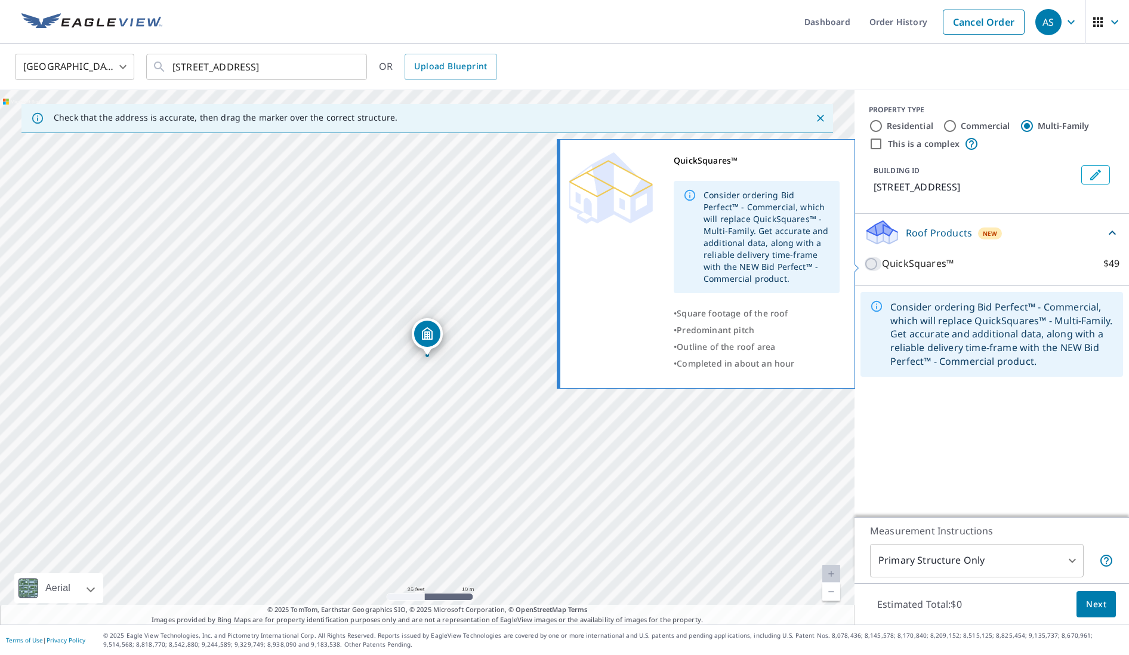
click at [871, 266] on input "QuickSquares™ $49" at bounding box center [873, 264] width 18 height 14
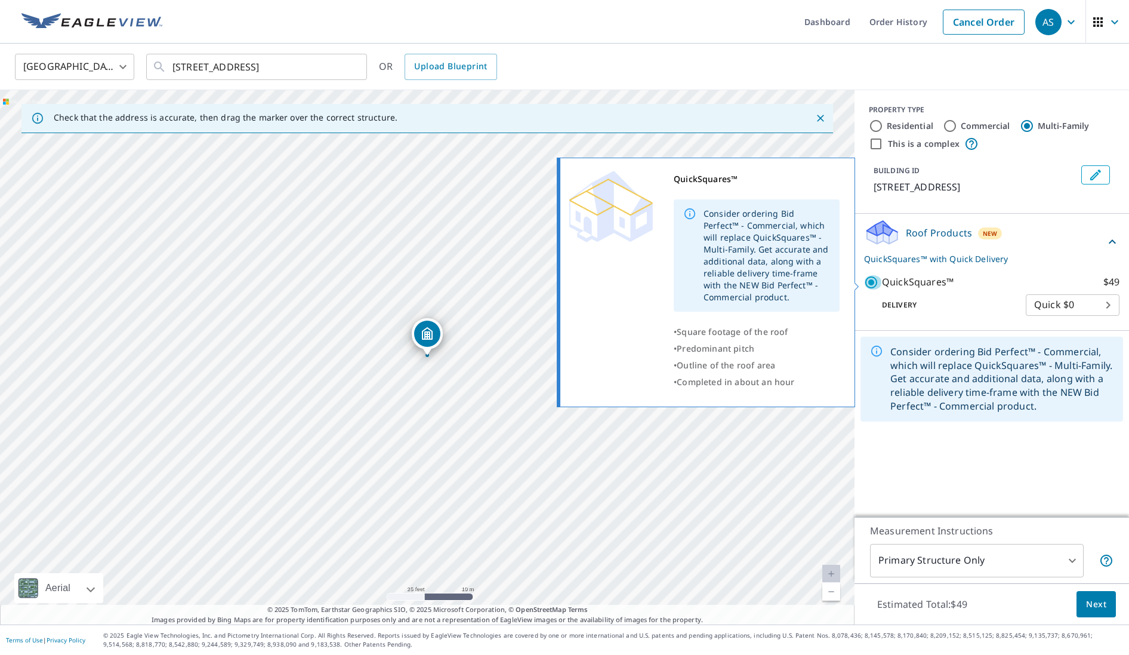
click at [876, 288] on input "QuickSquares™ $49" at bounding box center [873, 282] width 18 height 14
checkbox input "false"
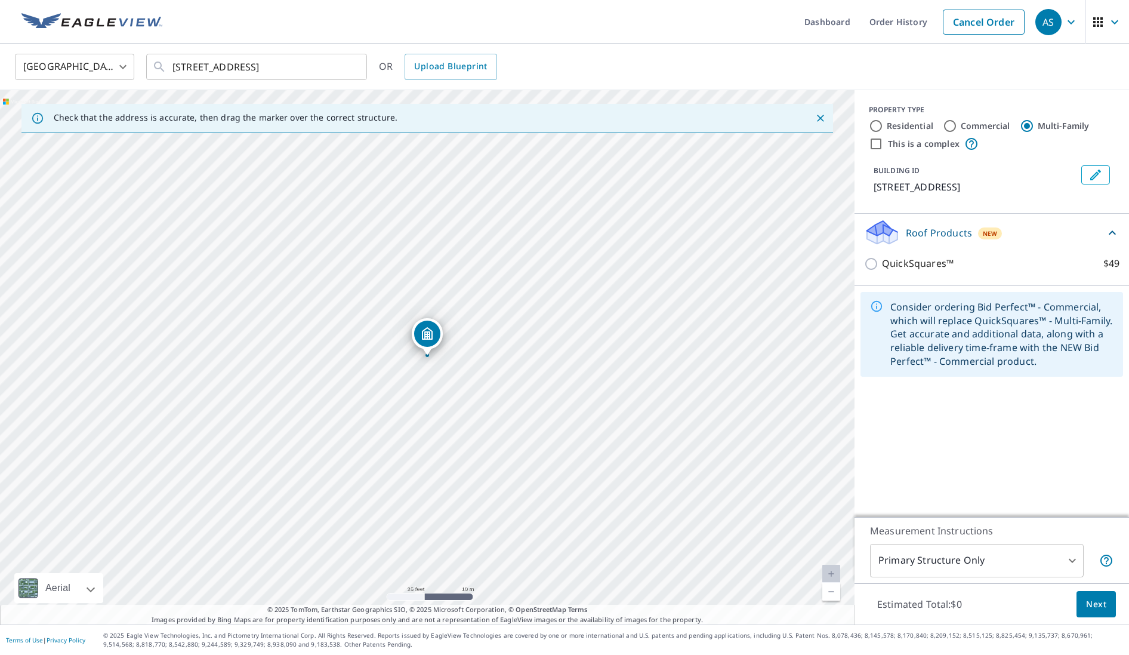
click at [948, 128] on input "Commercial" at bounding box center [950, 126] width 14 height 14
radio input "true"
type input "4"
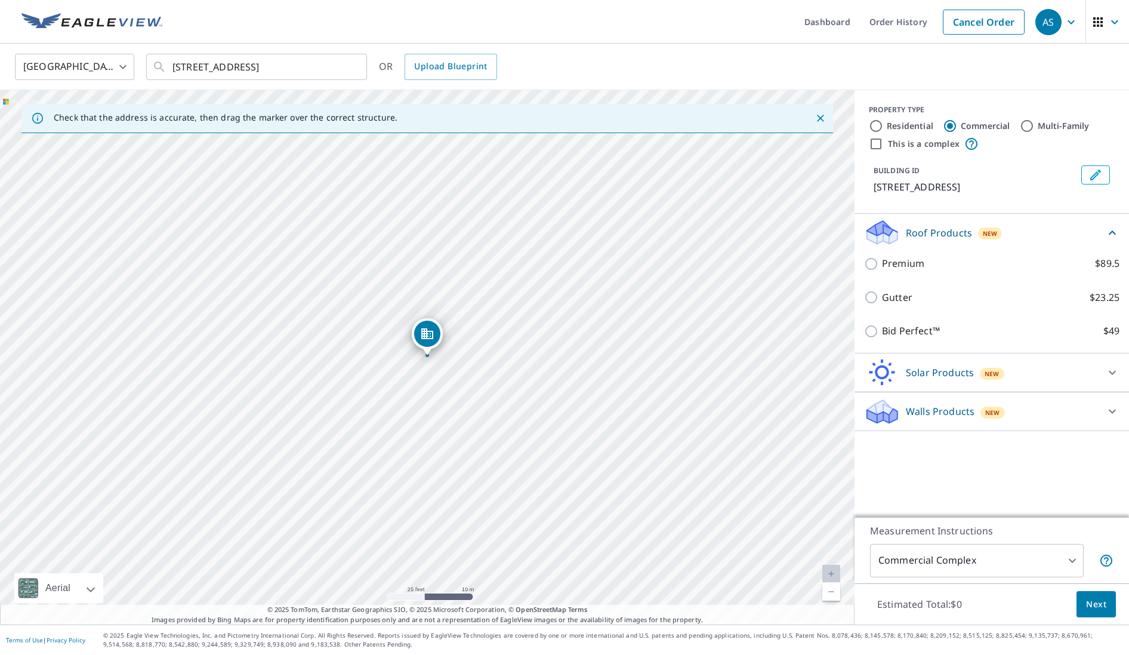
click at [916, 235] on p "Roof Products" at bounding box center [939, 233] width 66 height 14
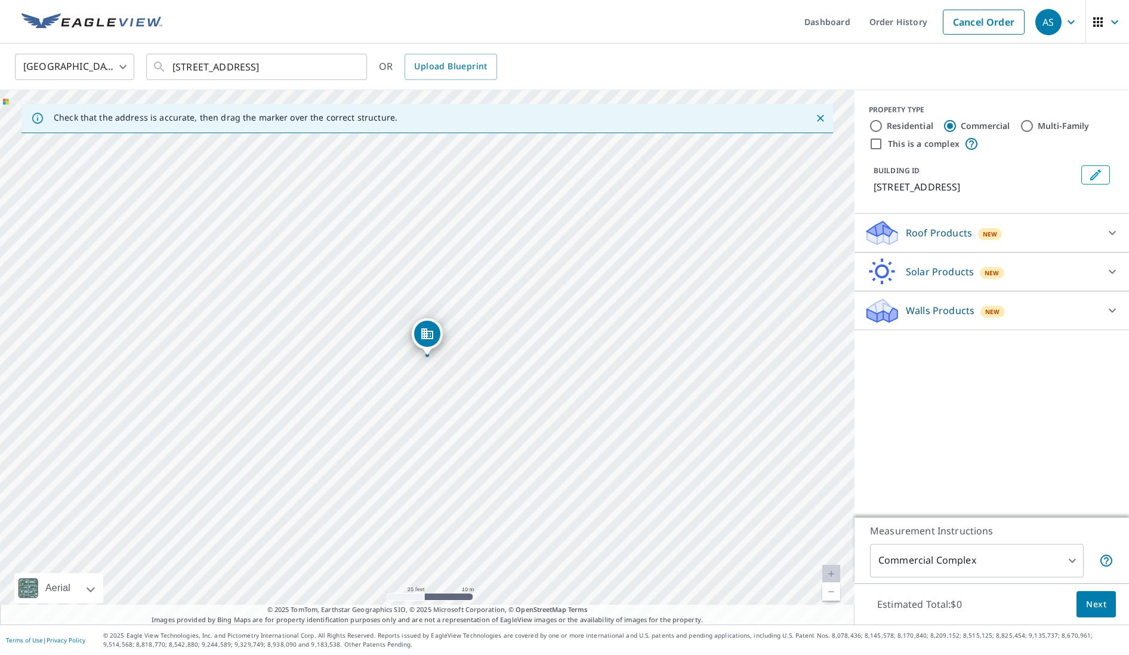
click at [916, 235] on p "Roof Products" at bounding box center [939, 233] width 66 height 14
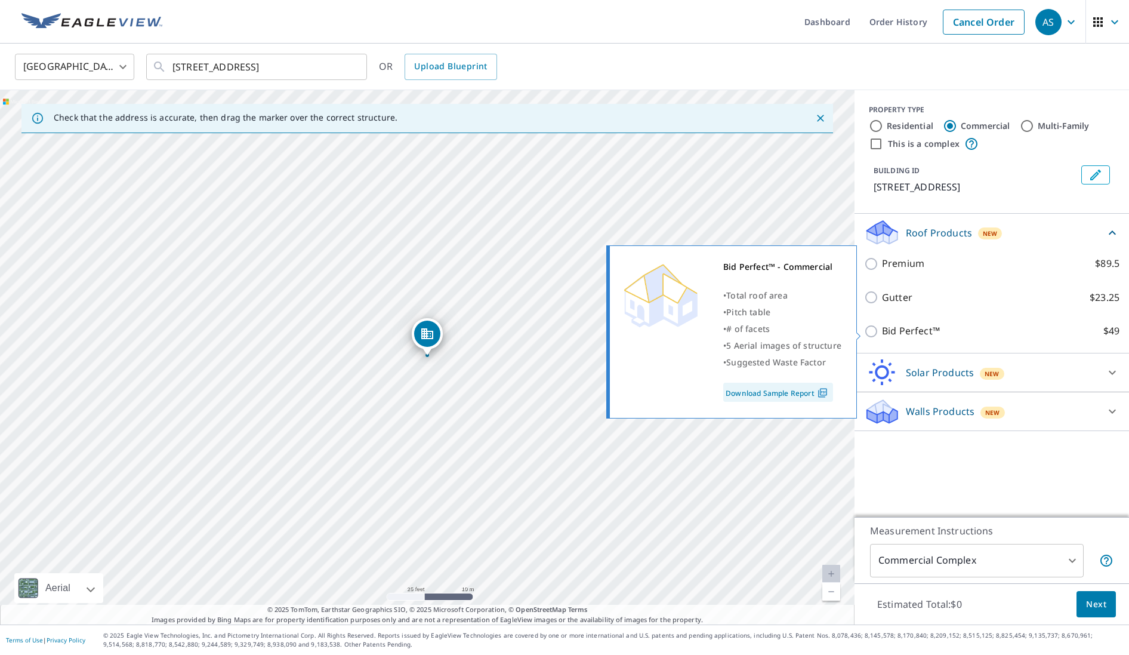
click at [871, 332] on input "Bid Perfect™ $49" at bounding box center [873, 331] width 18 height 14
checkbox input "true"
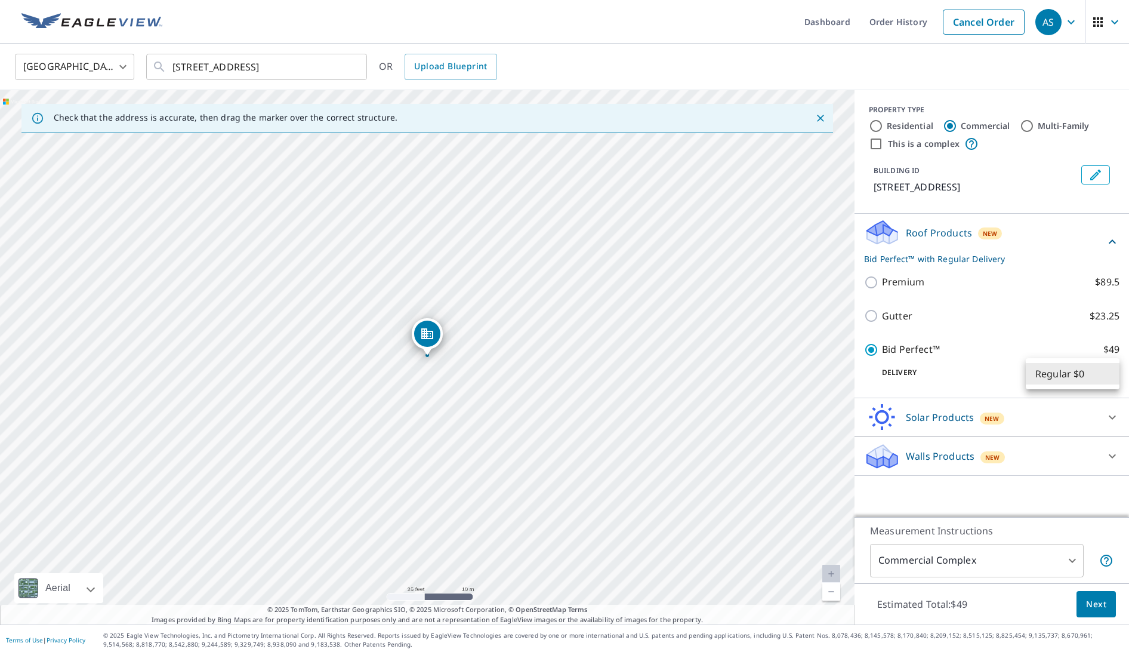
click at [1105, 374] on body "AS AS Dashboard Order History Cancel Order AS United States [GEOGRAPHIC_DATA] ​…" at bounding box center [564, 327] width 1129 height 655
drag, startPoint x: 1033, startPoint y: 337, endPoint x: 1077, endPoint y: 412, distance: 86.9
click at [1033, 338] on div at bounding box center [564, 327] width 1129 height 655
click at [1101, 606] on span "Next" at bounding box center [1096, 604] width 20 height 15
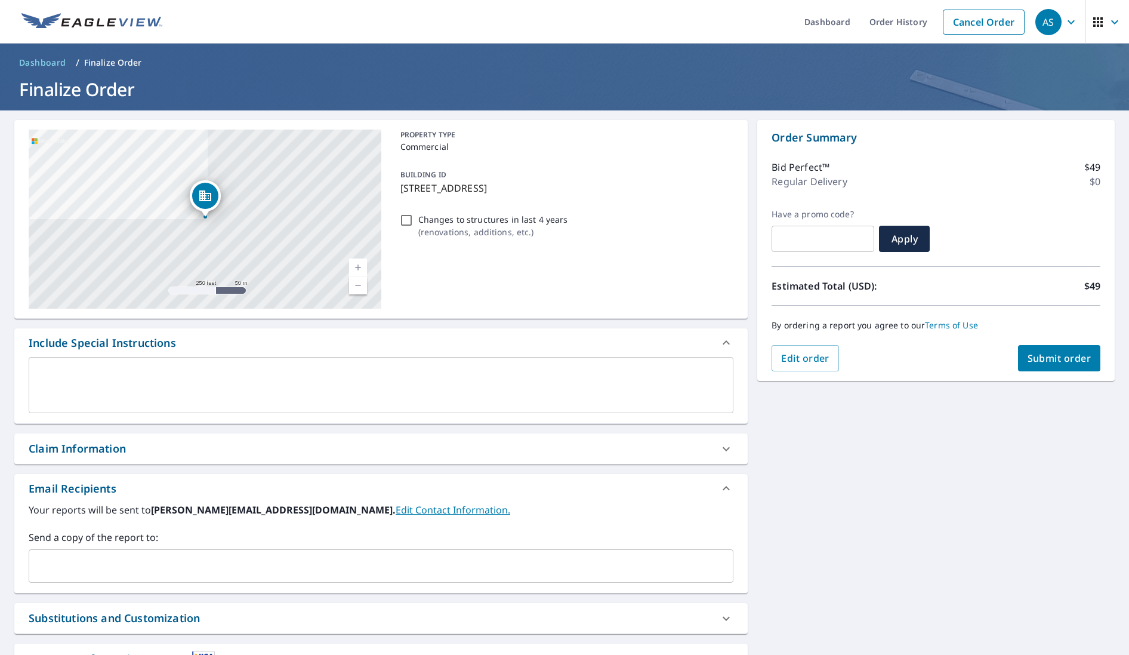
click at [1062, 359] on span "Submit order" at bounding box center [1060, 357] width 64 height 13
checkbox input "true"
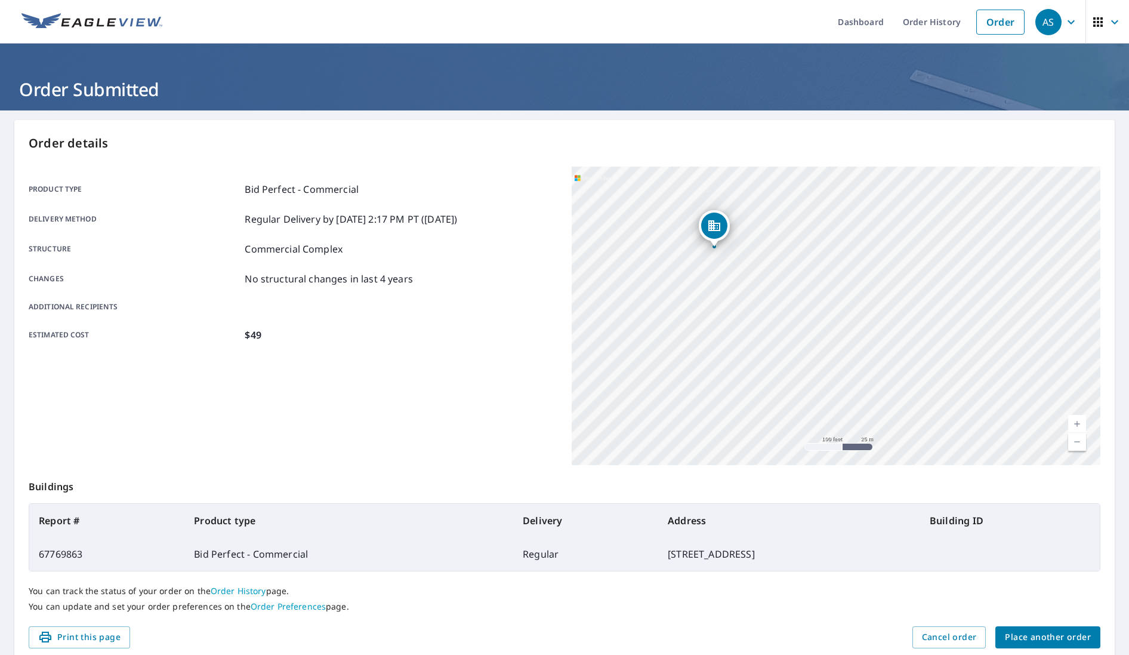
drag, startPoint x: 832, startPoint y: 305, endPoint x: 553, endPoint y: 141, distance: 323.6
click at [552, 138] on div "Order details Product type Bid Perfect - Commercial Delivery method Regular Del…" at bounding box center [564, 391] width 1100 height 542
click at [549, 189] on div "Product type Bid Perfect - Commercial" at bounding box center [293, 189] width 529 height 14
click at [663, 230] on div "[STREET_ADDRESS]" at bounding box center [836, 315] width 529 height 298
drag, startPoint x: 876, startPoint y: 374, endPoint x: 797, endPoint y: 303, distance: 106.9
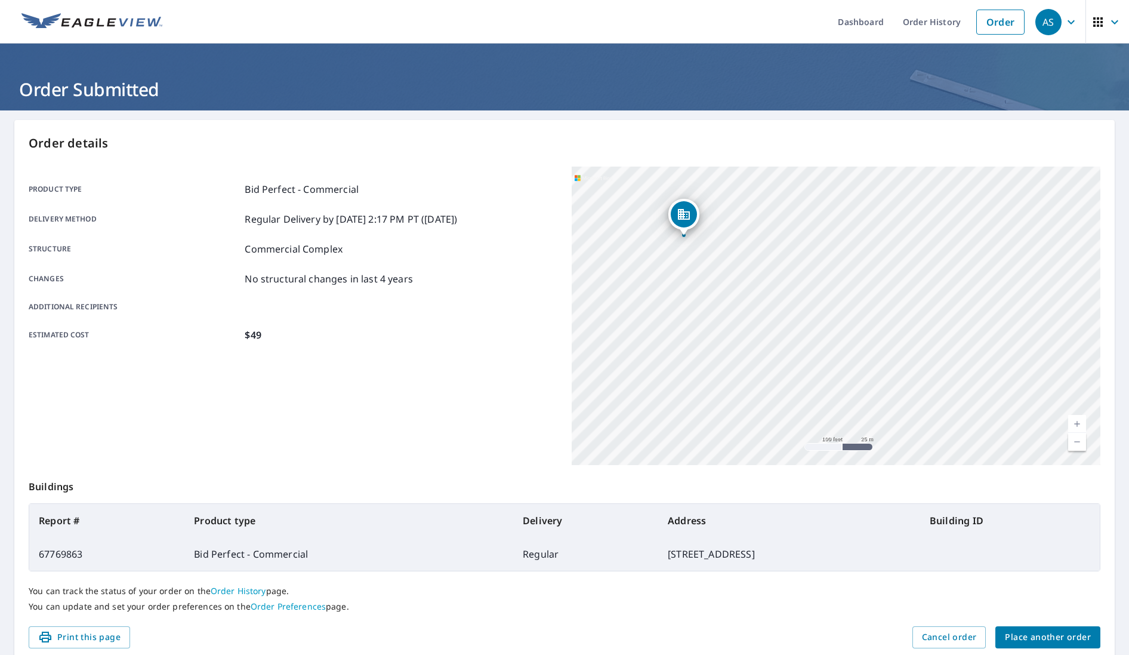
click at [796, 303] on div "[STREET_ADDRESS]" at bounding box center [836, 315] width 529 height 298
click at [945, 24] on link "Order History" at bounding box center [931, 22] width 77 height 44
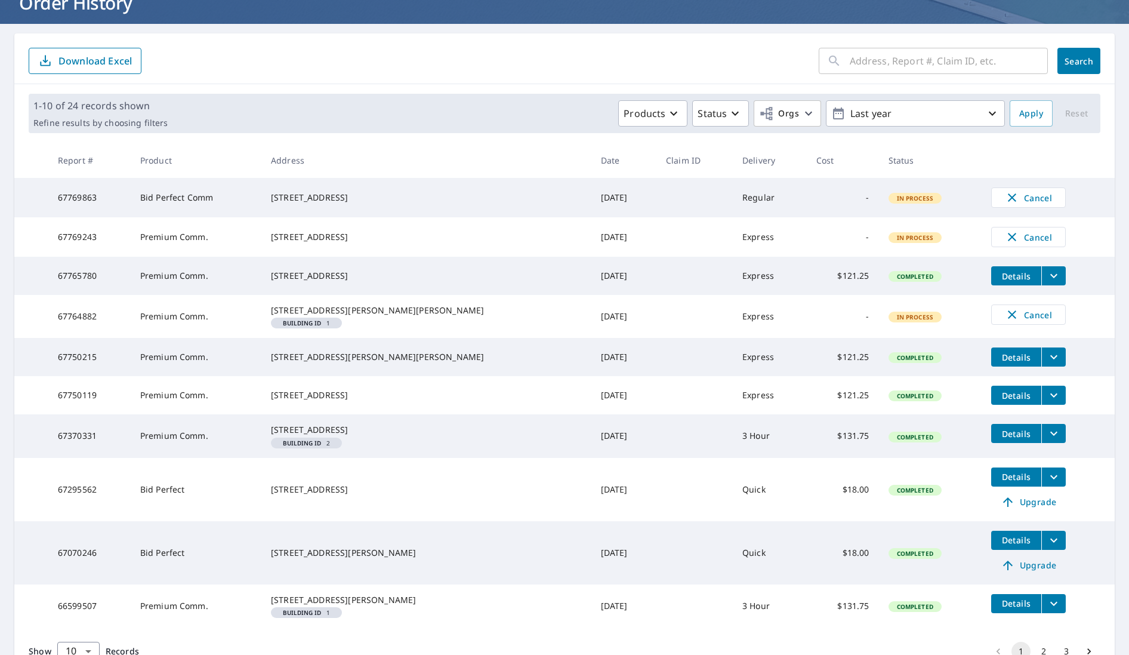
scroll to position [90, 0]
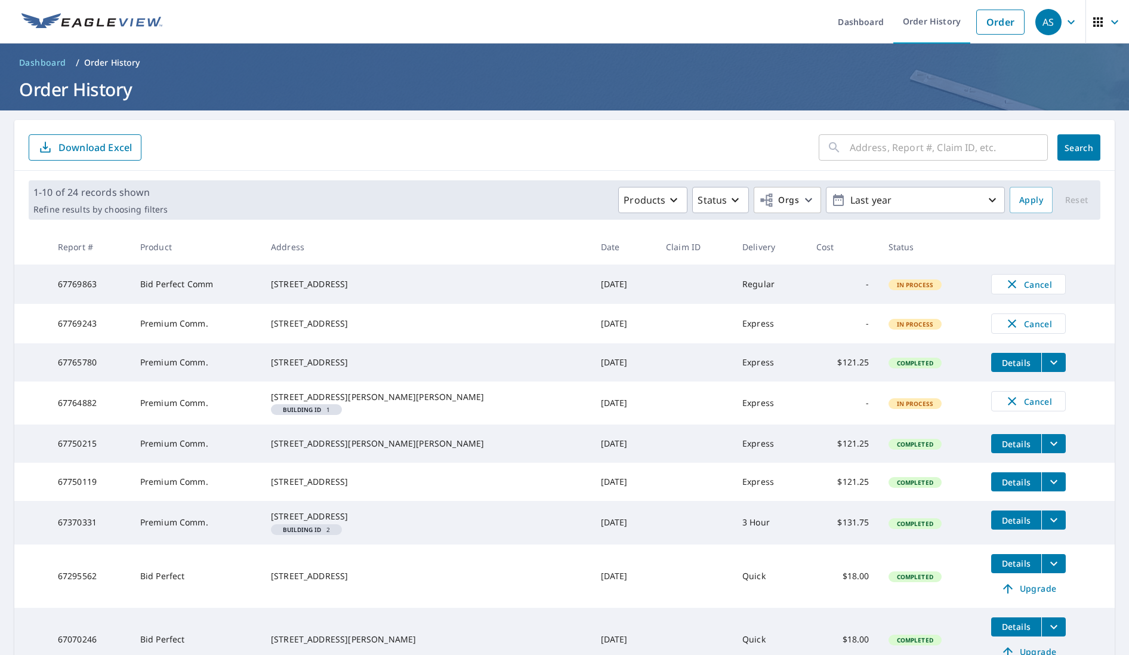
click at [43, 62] on span "Dashboard" at bounding box center [42, 63] width 47 height 12
